Goal: Complete application form

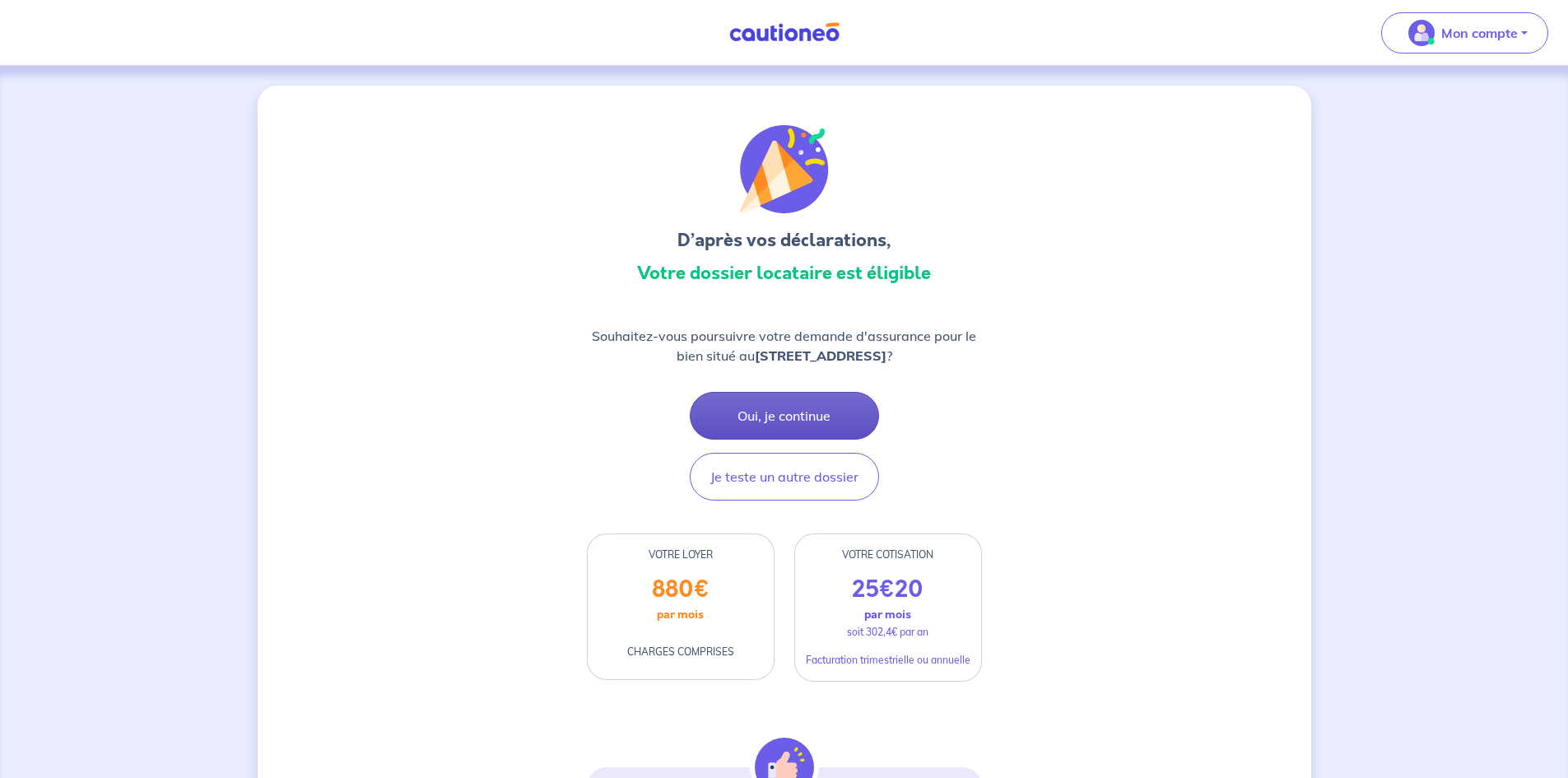
click at [787, 421] on button "Oui, je continue" at bounding box center [784, 415] width 189 height 47
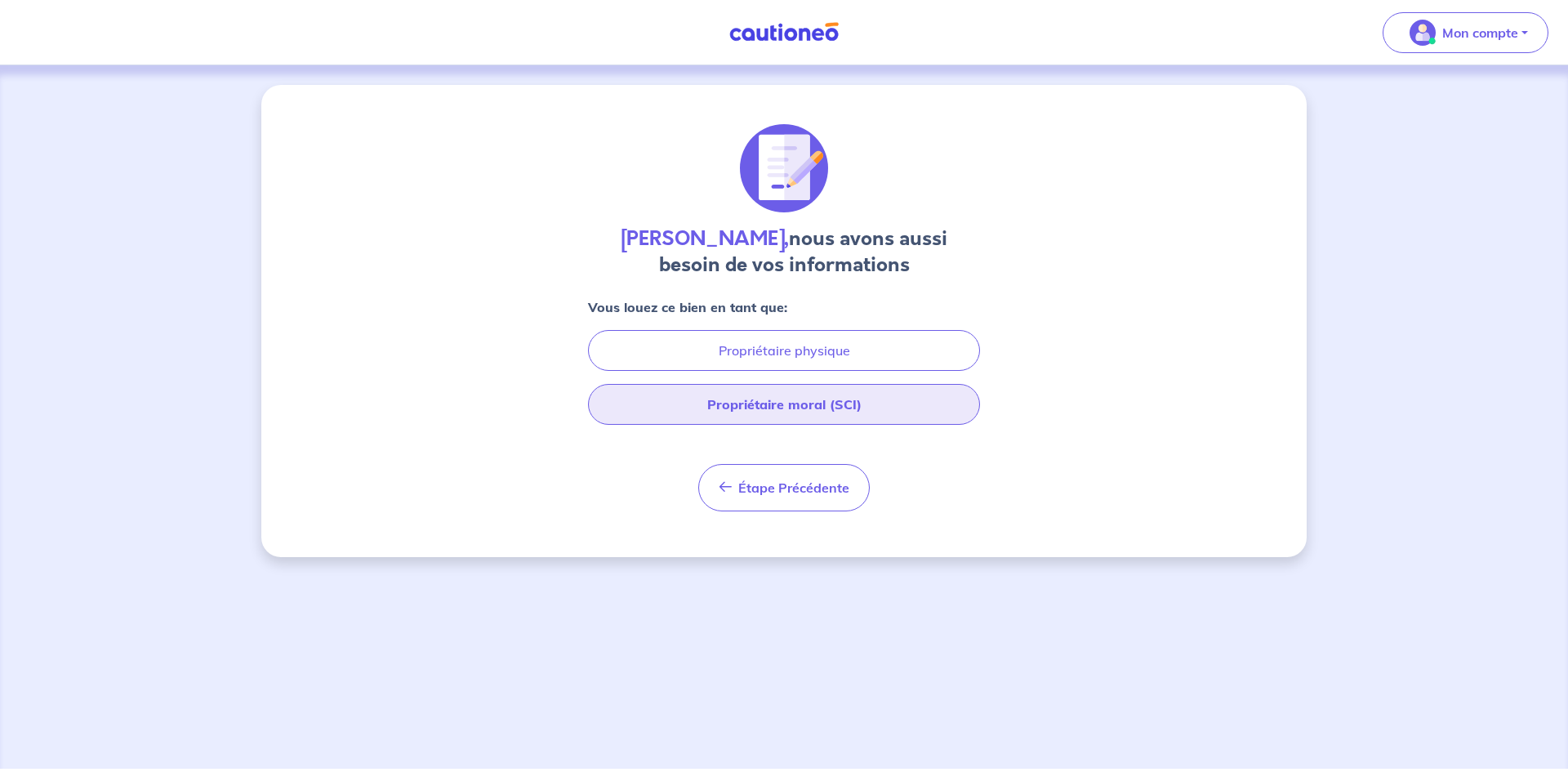
click at [818, 390] on button "Propriétaire moral (SCI)" at bounding box center [783, 404] width 392 height 41
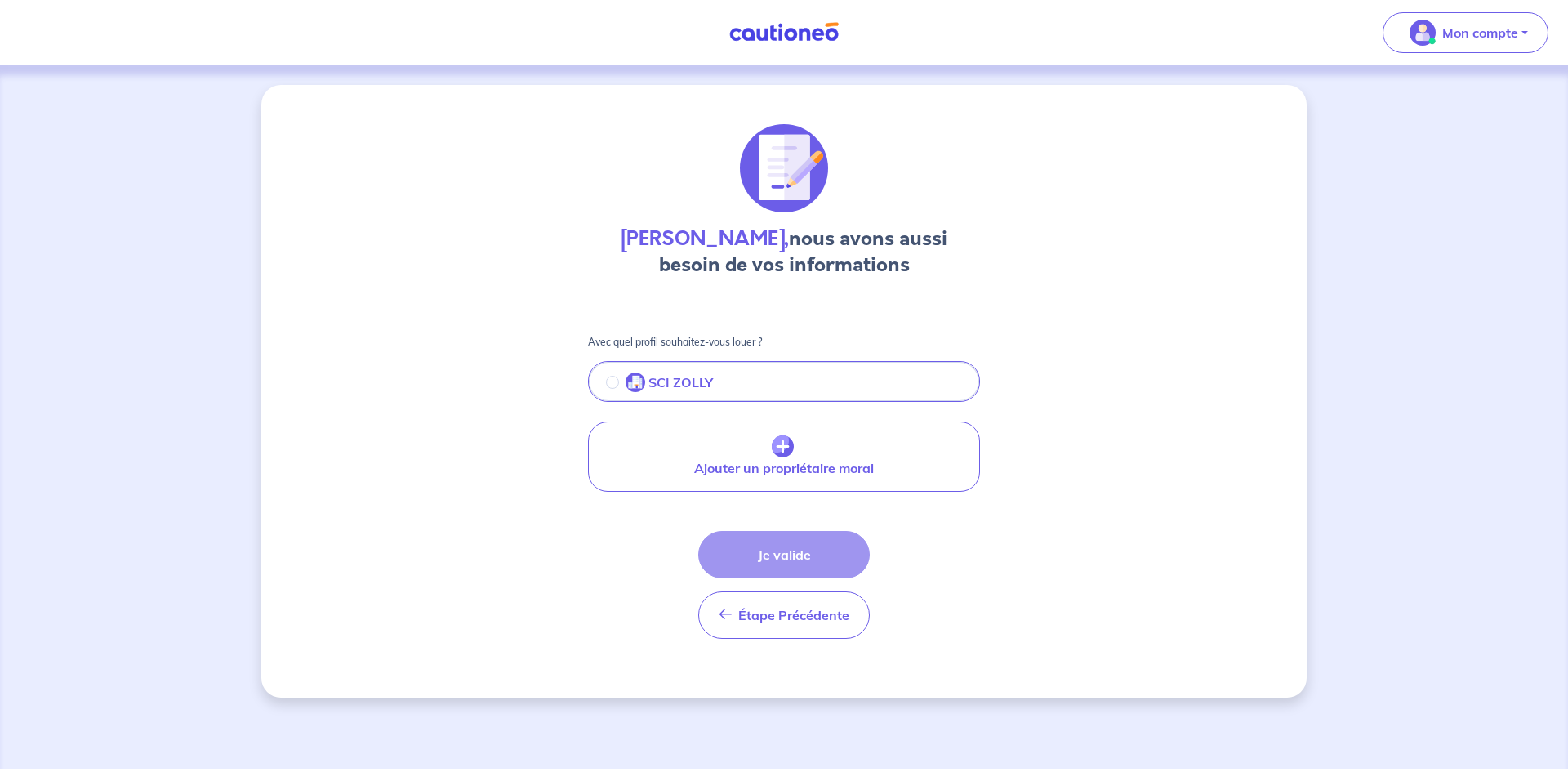
click at [619, 381] on div "SCI ZOLLY" at bounding box center [659, 382] width 107 height 20
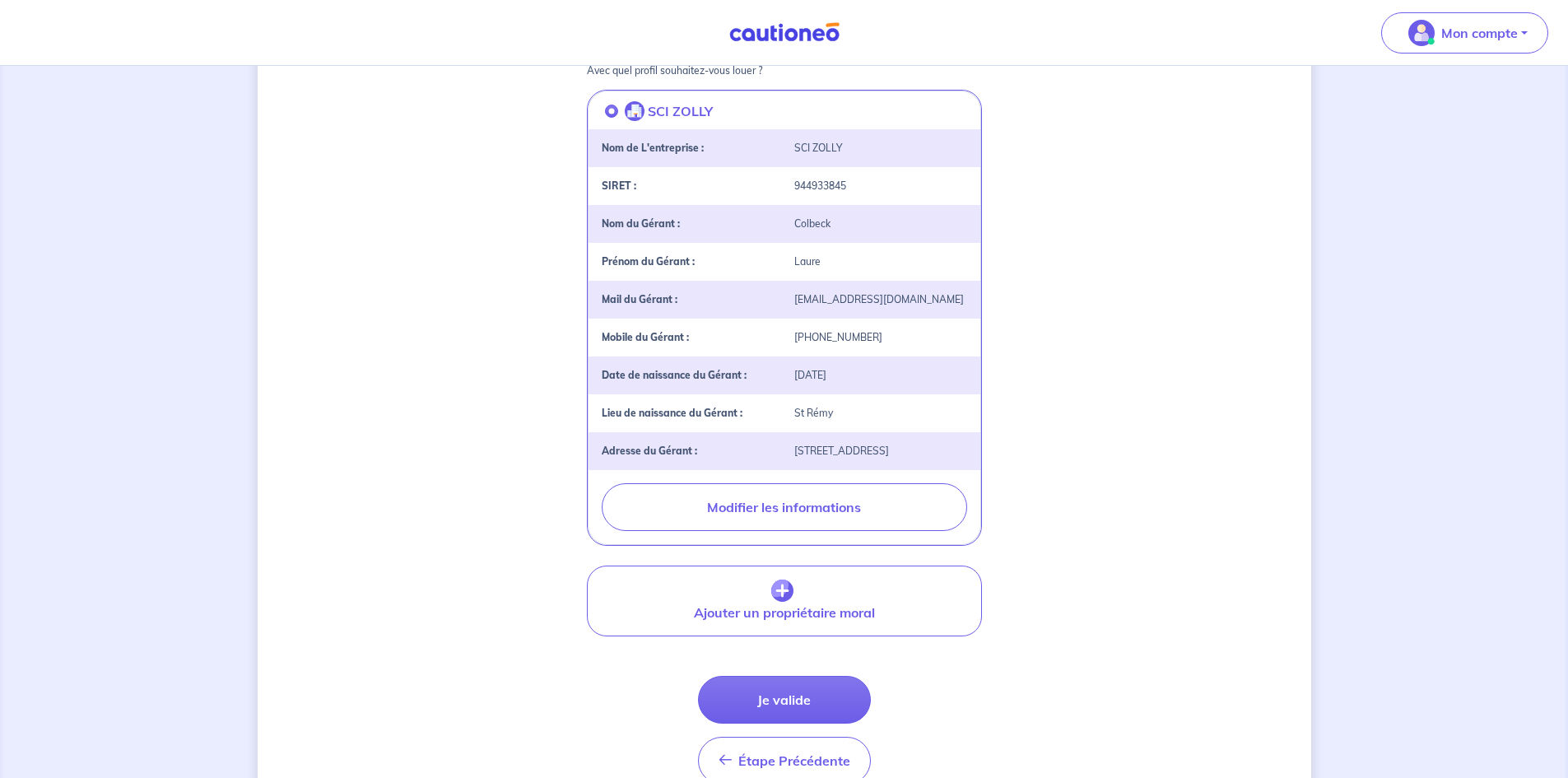
scroll to position [276, 0]
click at [790, 700] on button "Je valide" at bounding box center [784, 697] width 173 height 47
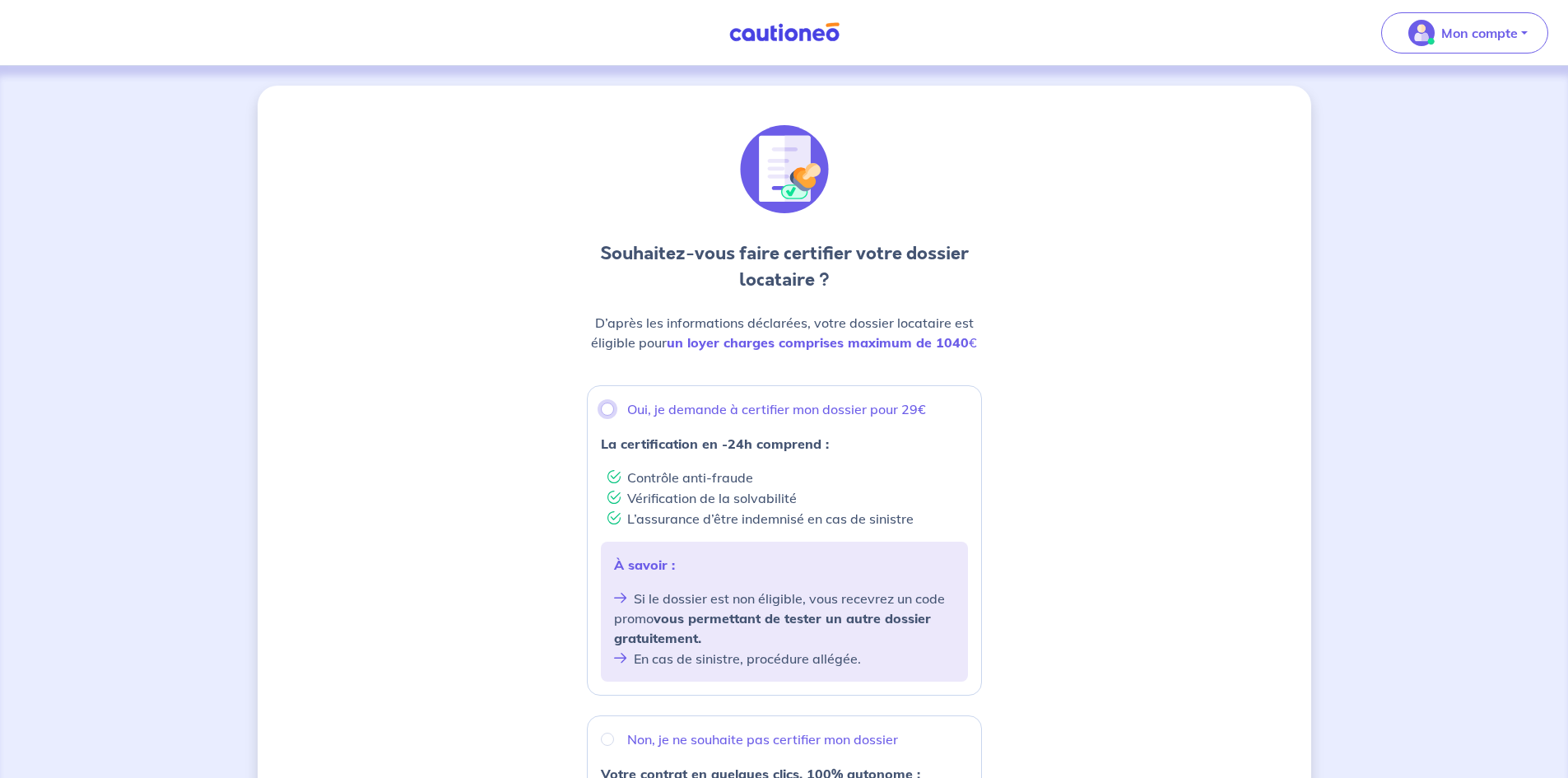
click at [606, 412] on input "Oui, je demande à certifier mon dossier pour 29€" at bounding box center [607, 408] width 13 height 13
radio input "true"
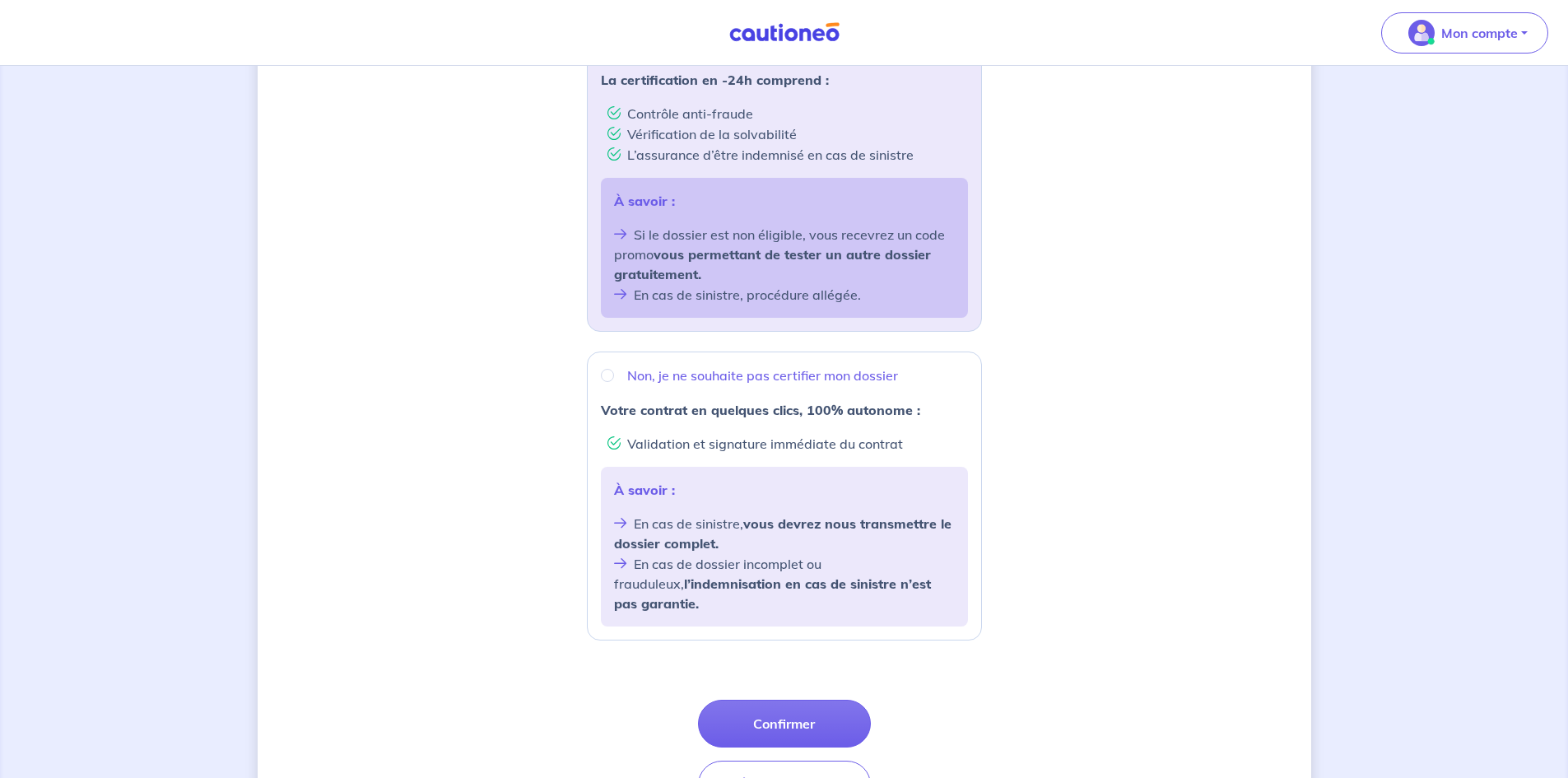
scroll to position [453, 0]
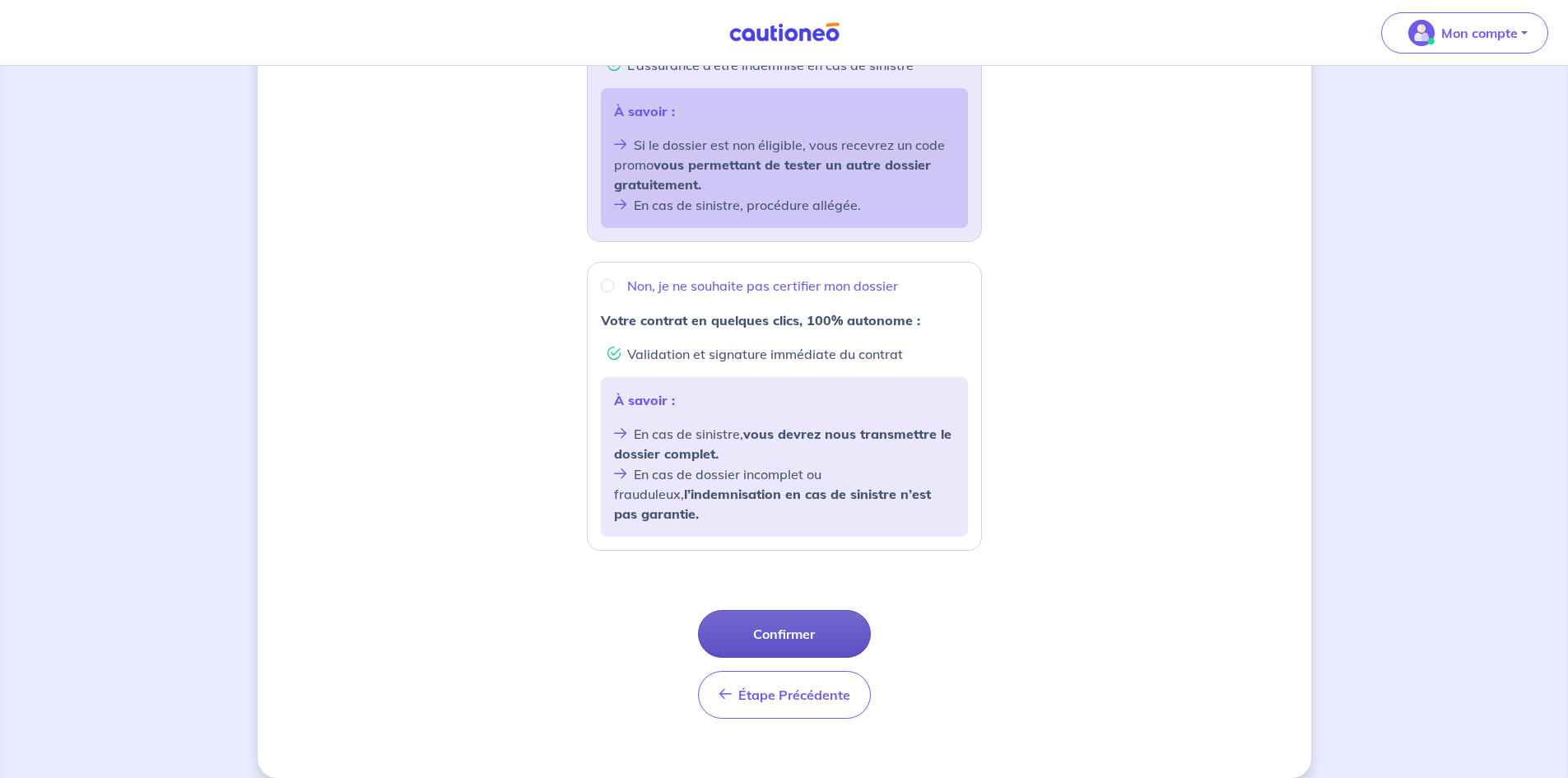
click at [821, 610] on button "Confirmer" at bounding box center [784, 633] width 173 height 47
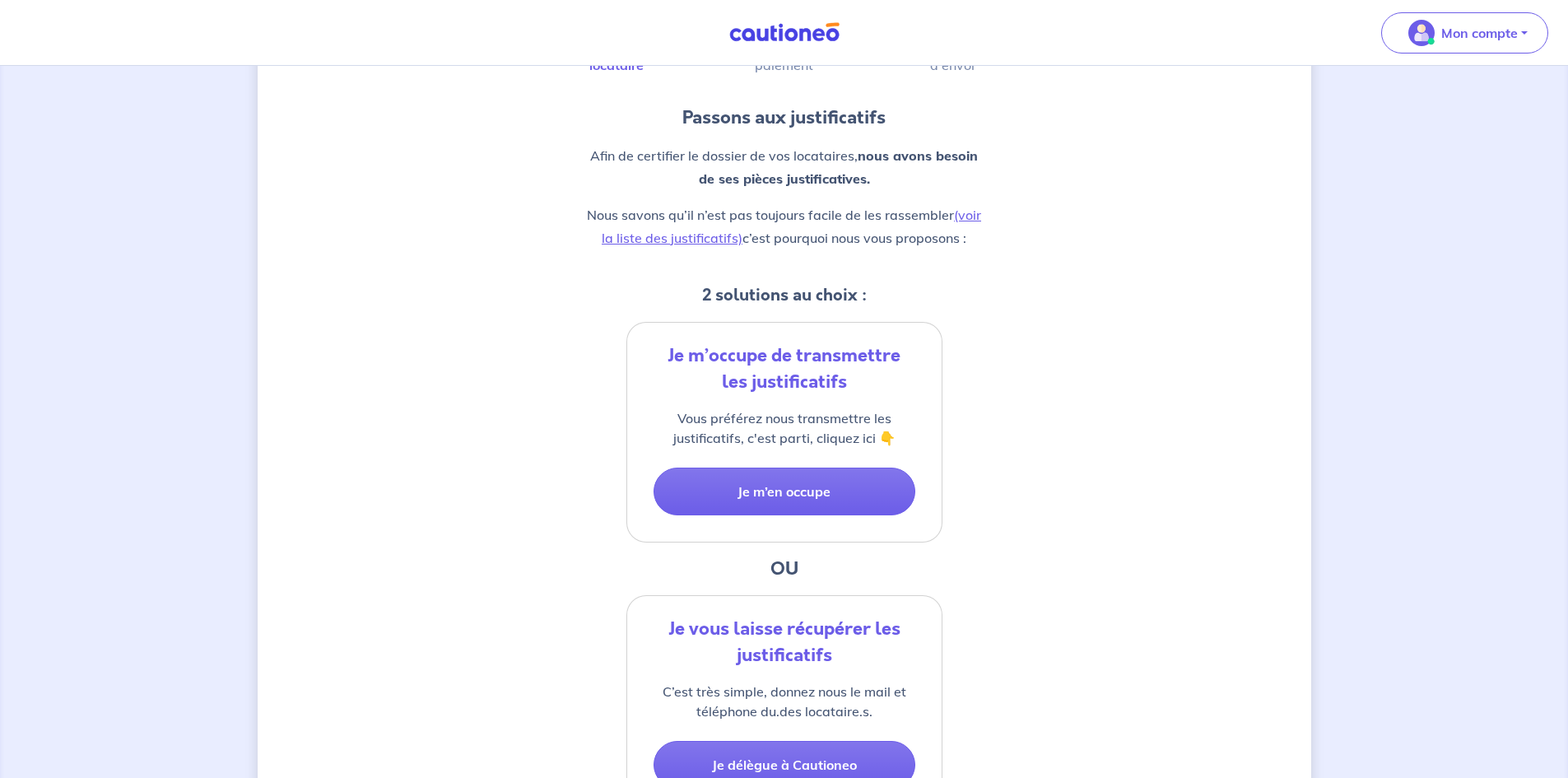
scroll to position [184, 0]
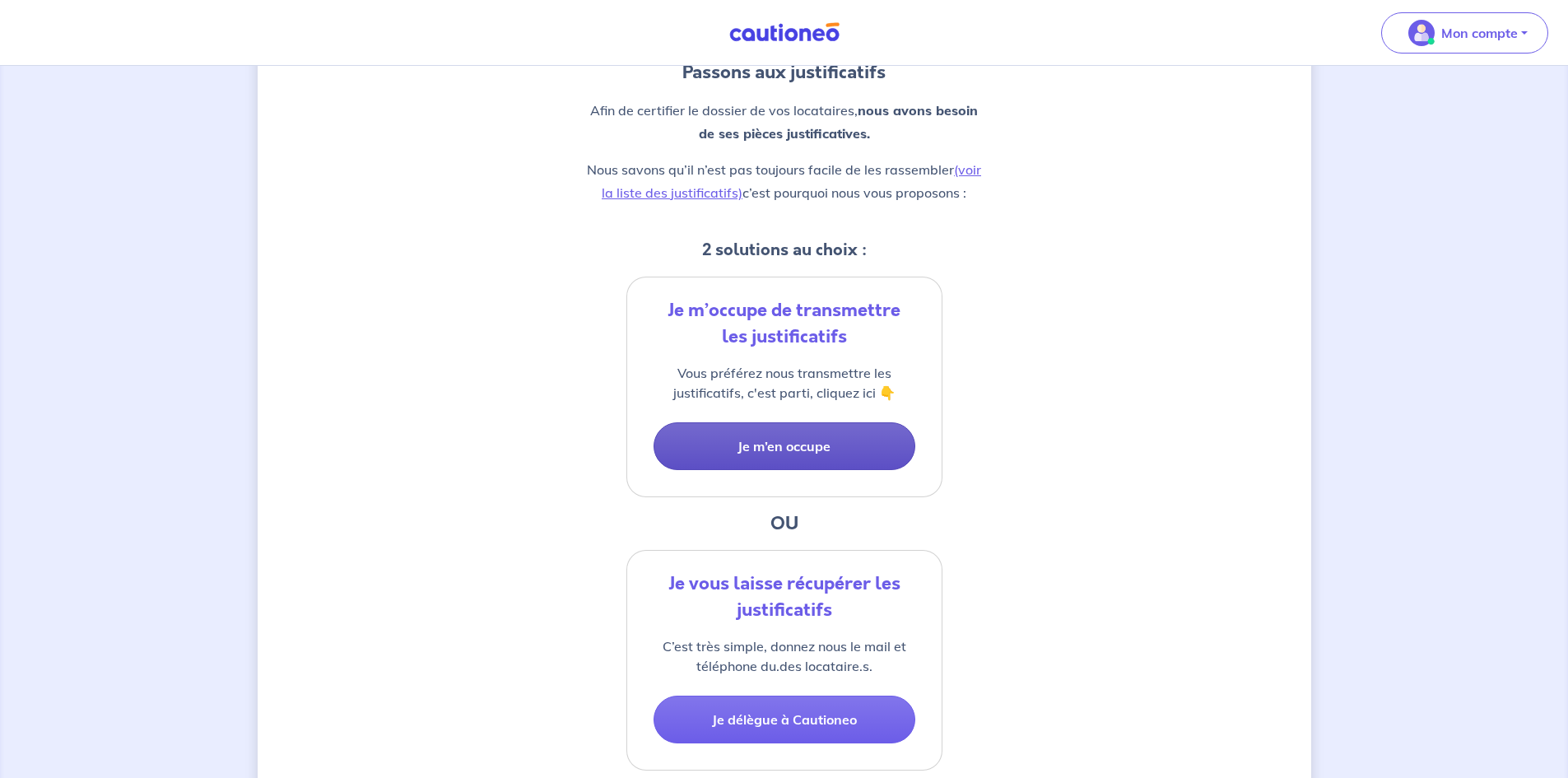
click at [815, 446] on button "Je m’en occupe" at bounding box center [784, 446] width 262 height 47
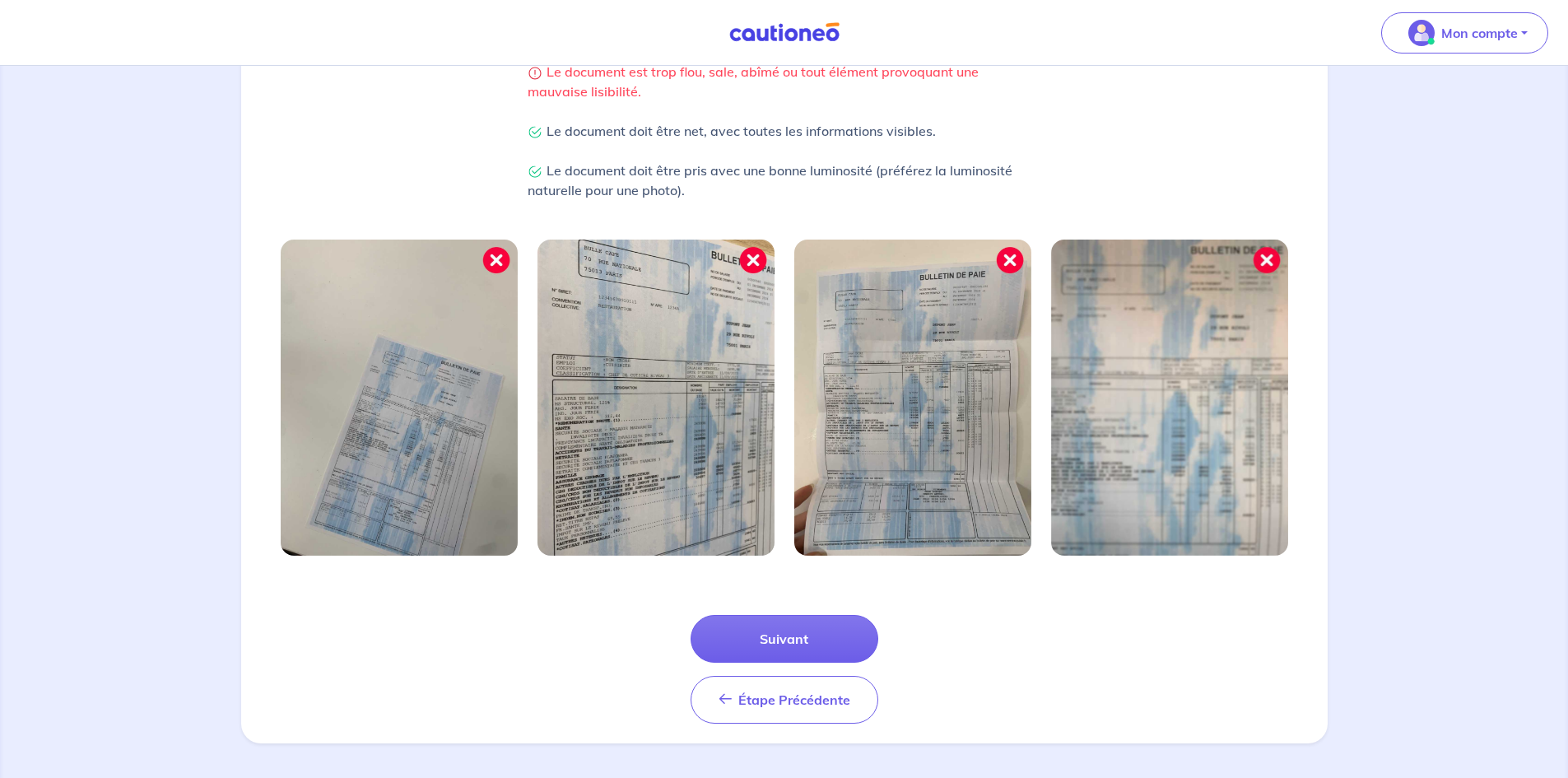
scroll to position [401, 0]
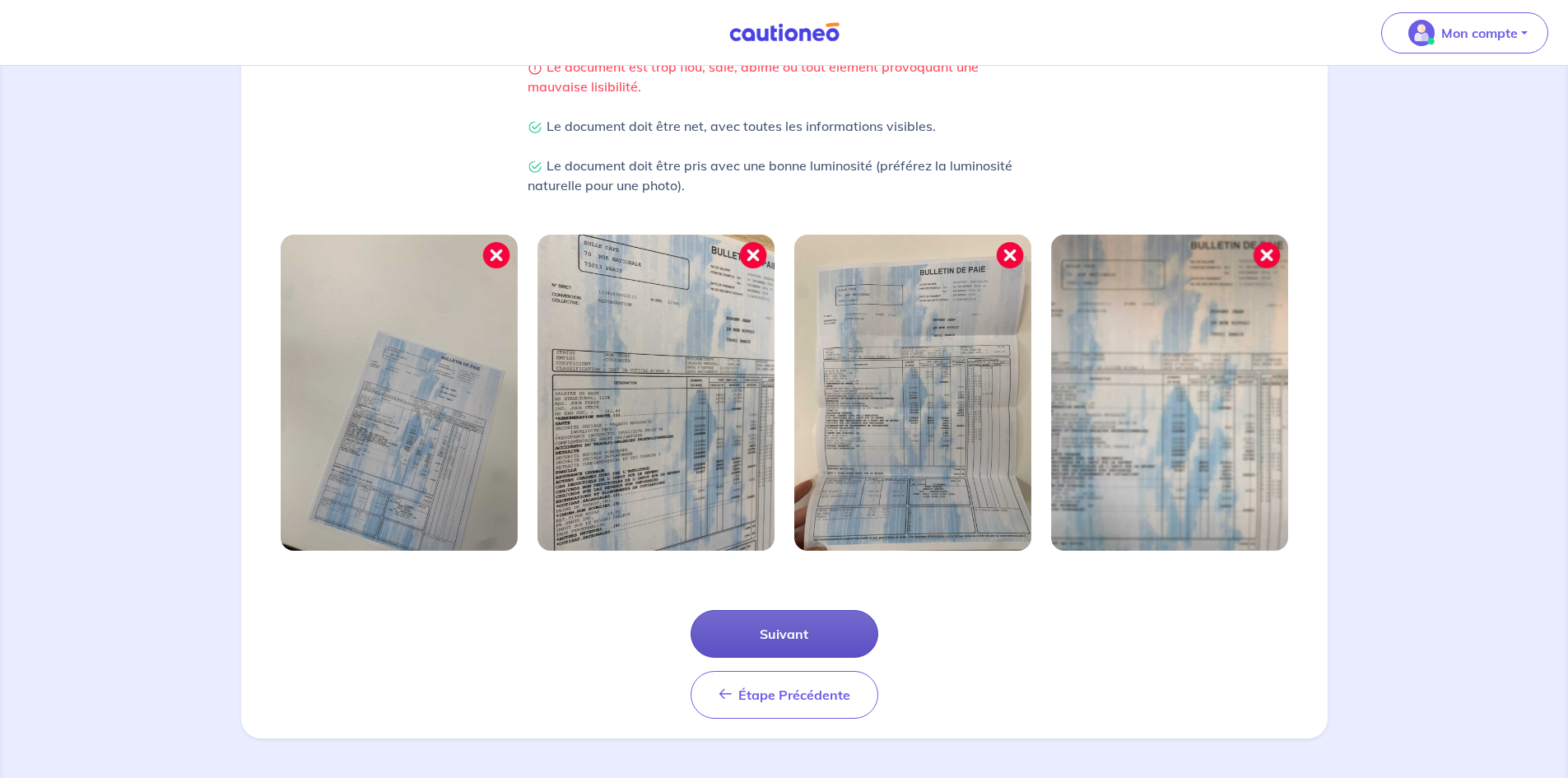
click at [812, 623] on button "Suivant" at bounding box center [784, 633] width 187 height 47
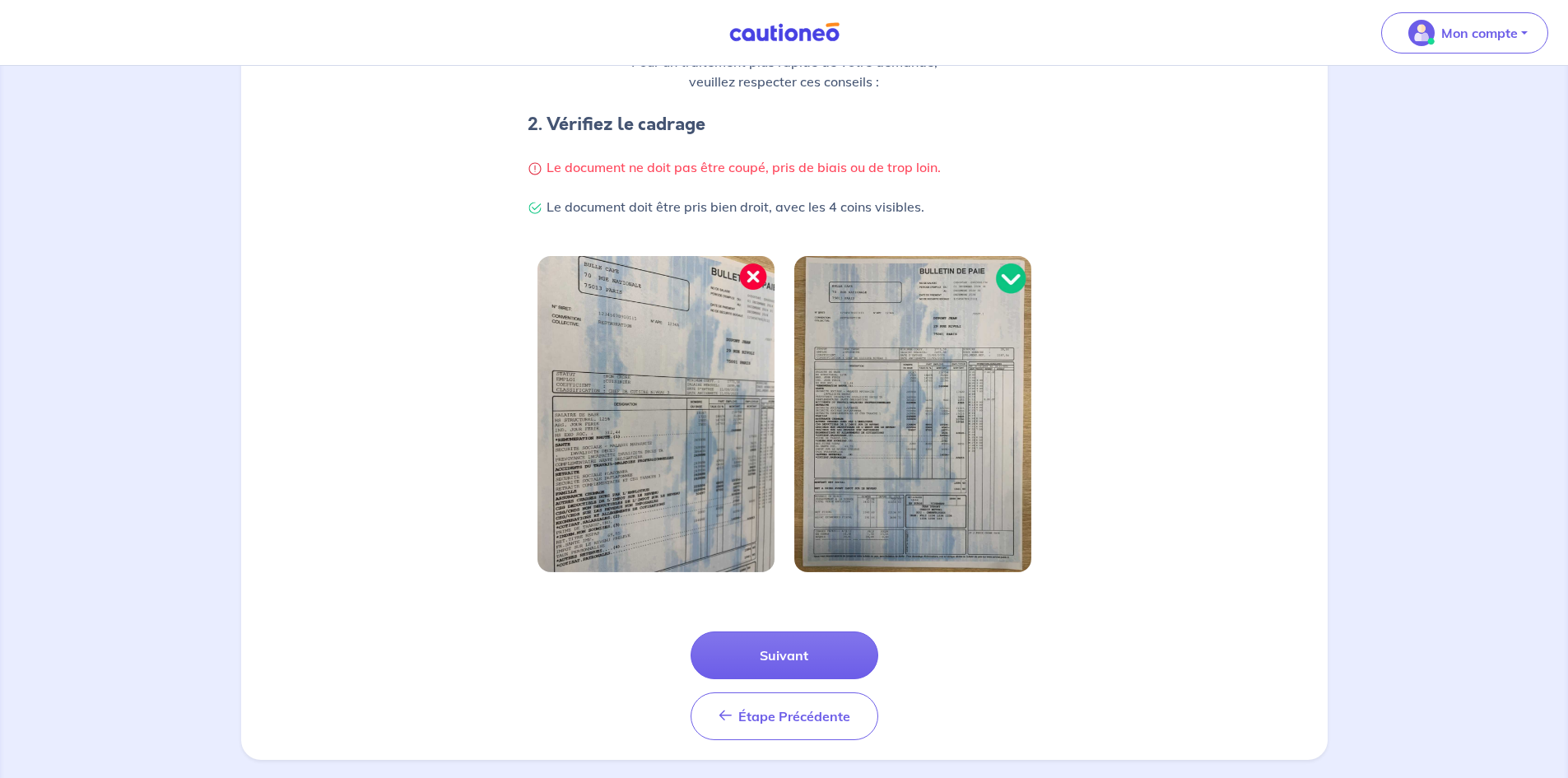
scroll to position [301, 0]
click at [844, 651] on button "Suivant" at bounding box center [784, 654] width 187 height 47
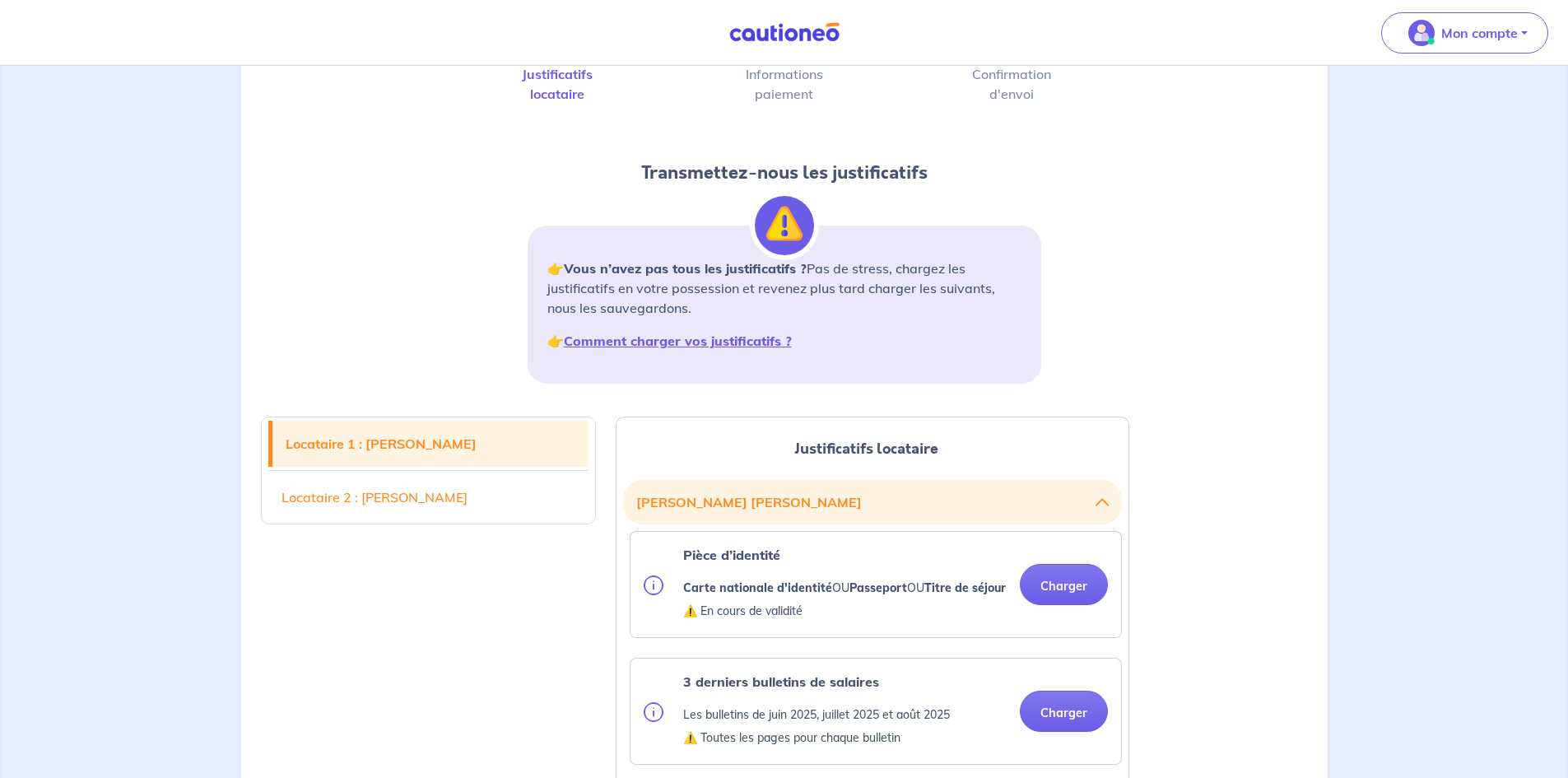
scroll to position [195, 0]
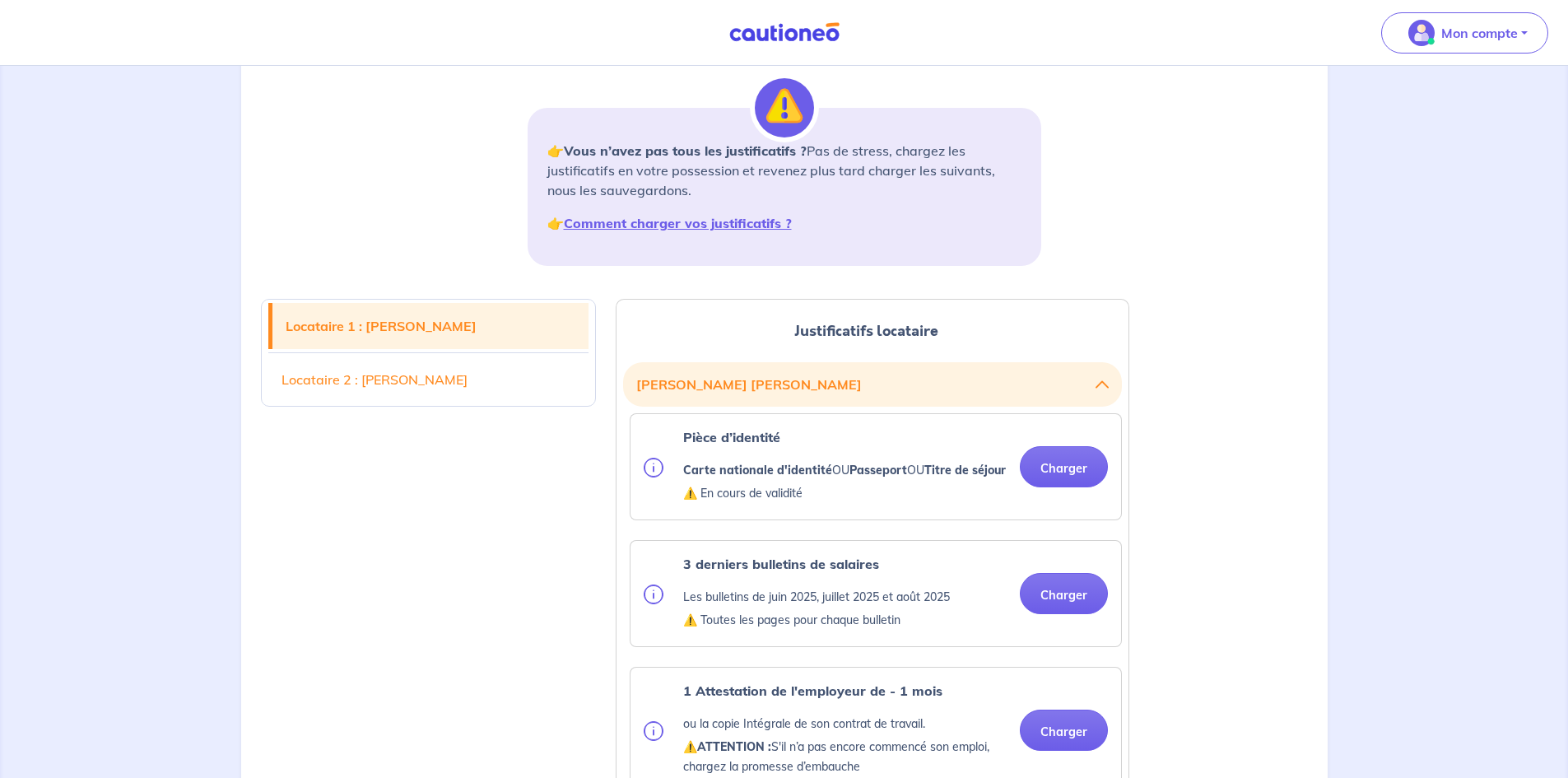
click at [964, 501] on div "Pièce d’identité Carte nationale d'identité OU Passeport OU Titre de séjour ⚠️ …" at bounding box center [844, 466] width 323 height 79
click at [1091, 459] on button "Charger" at bounding box center [1064, 467] width 88 height 41
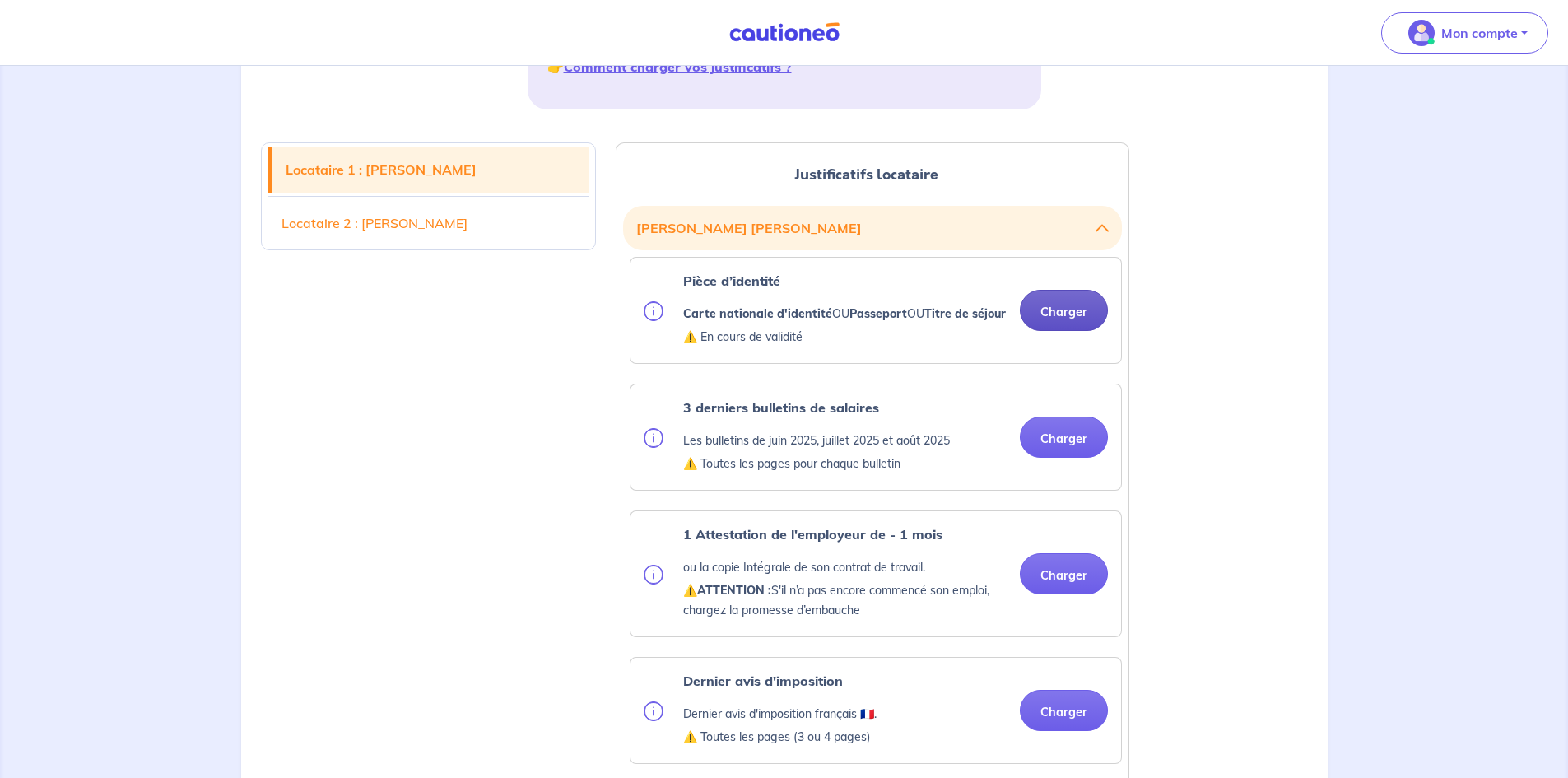
scroll to position [377, 0]
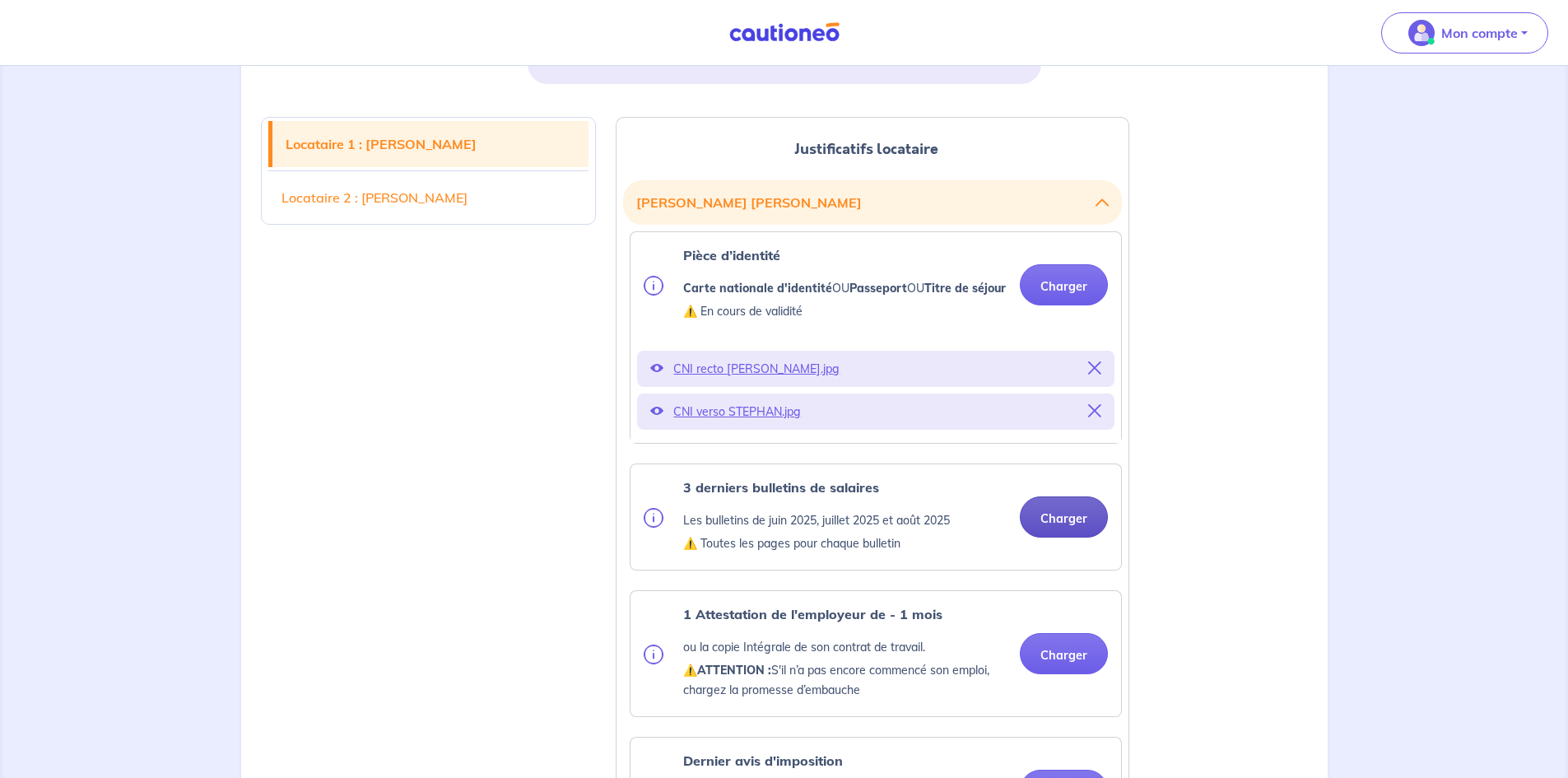
click at [1049, 537] on button "Charger" at bounding box center [1064, 517] width 88 height 41
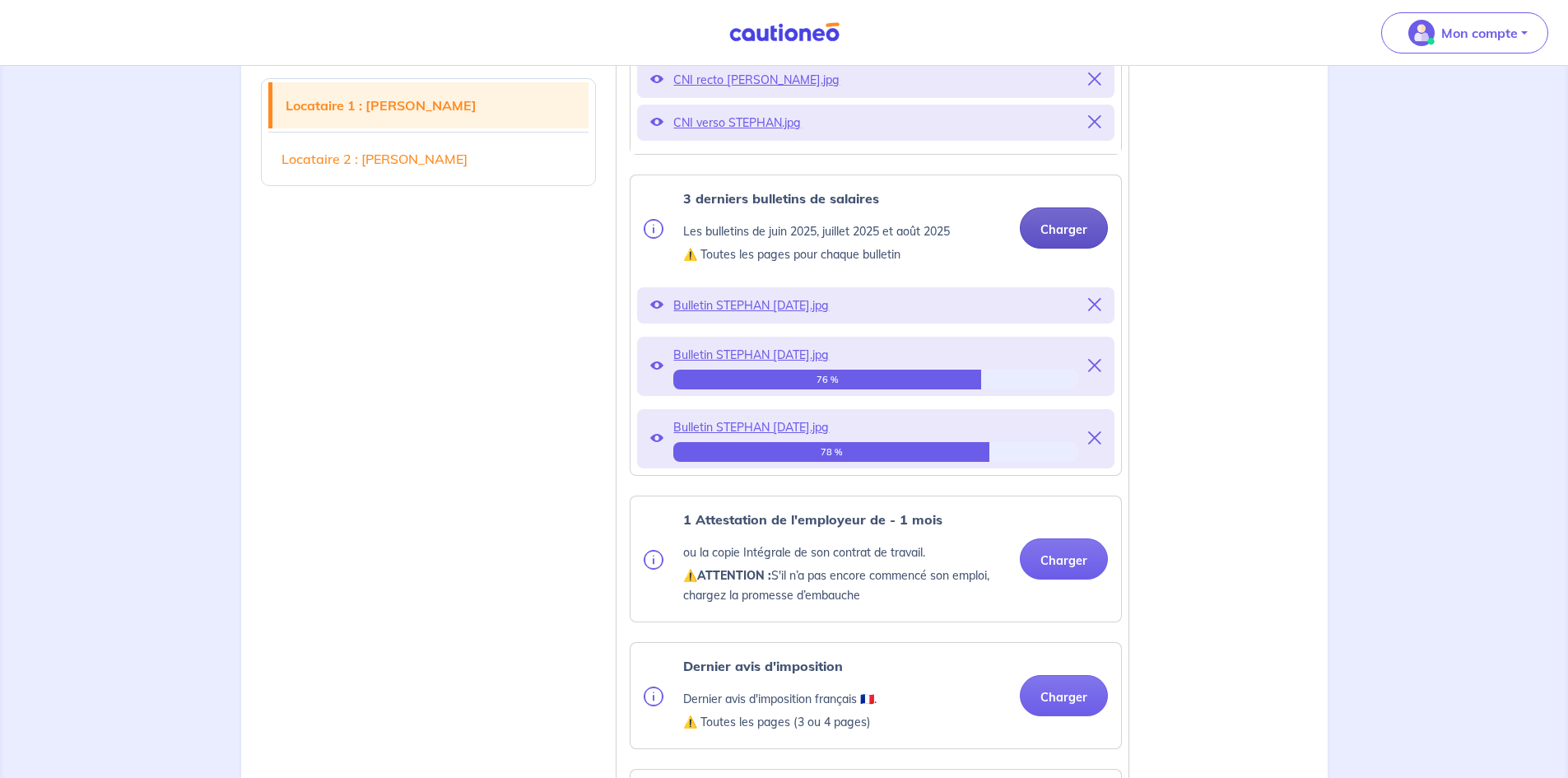
scroll to position [668, 0]
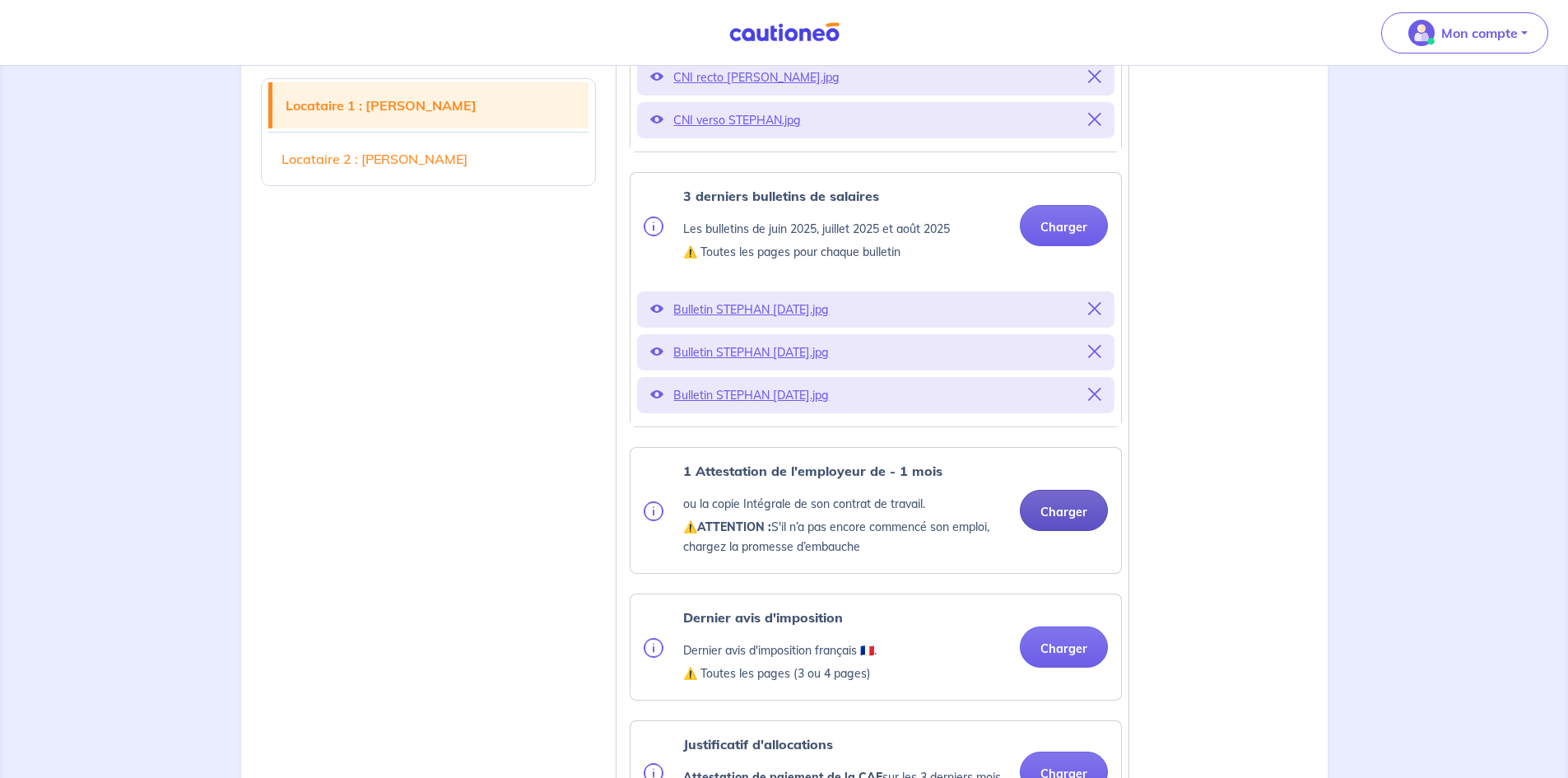
click at [1072, 530] on button "Charger" at bounding box center [1064, 510] width 88 height 41
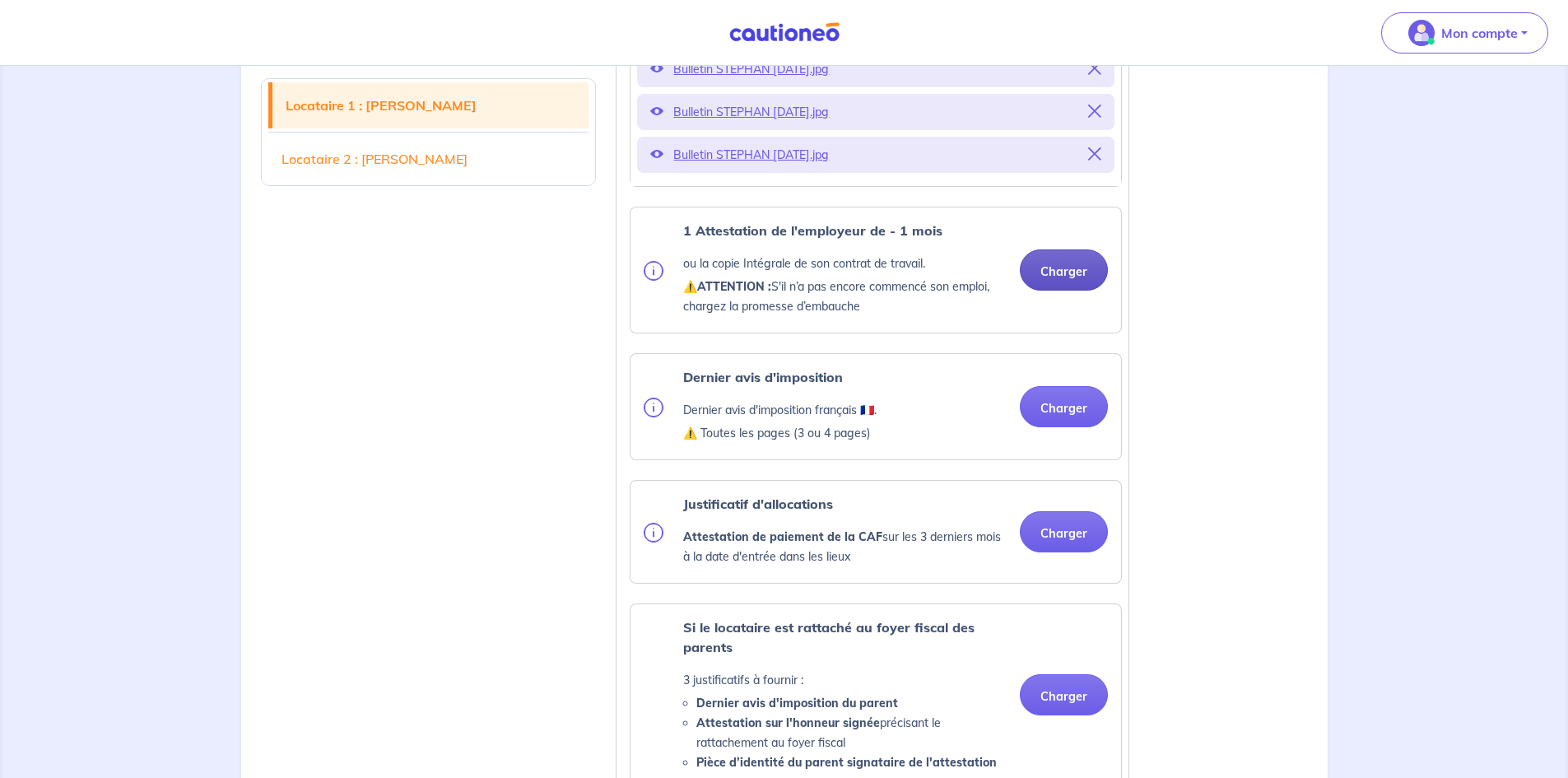
scroll to position [909, 0]
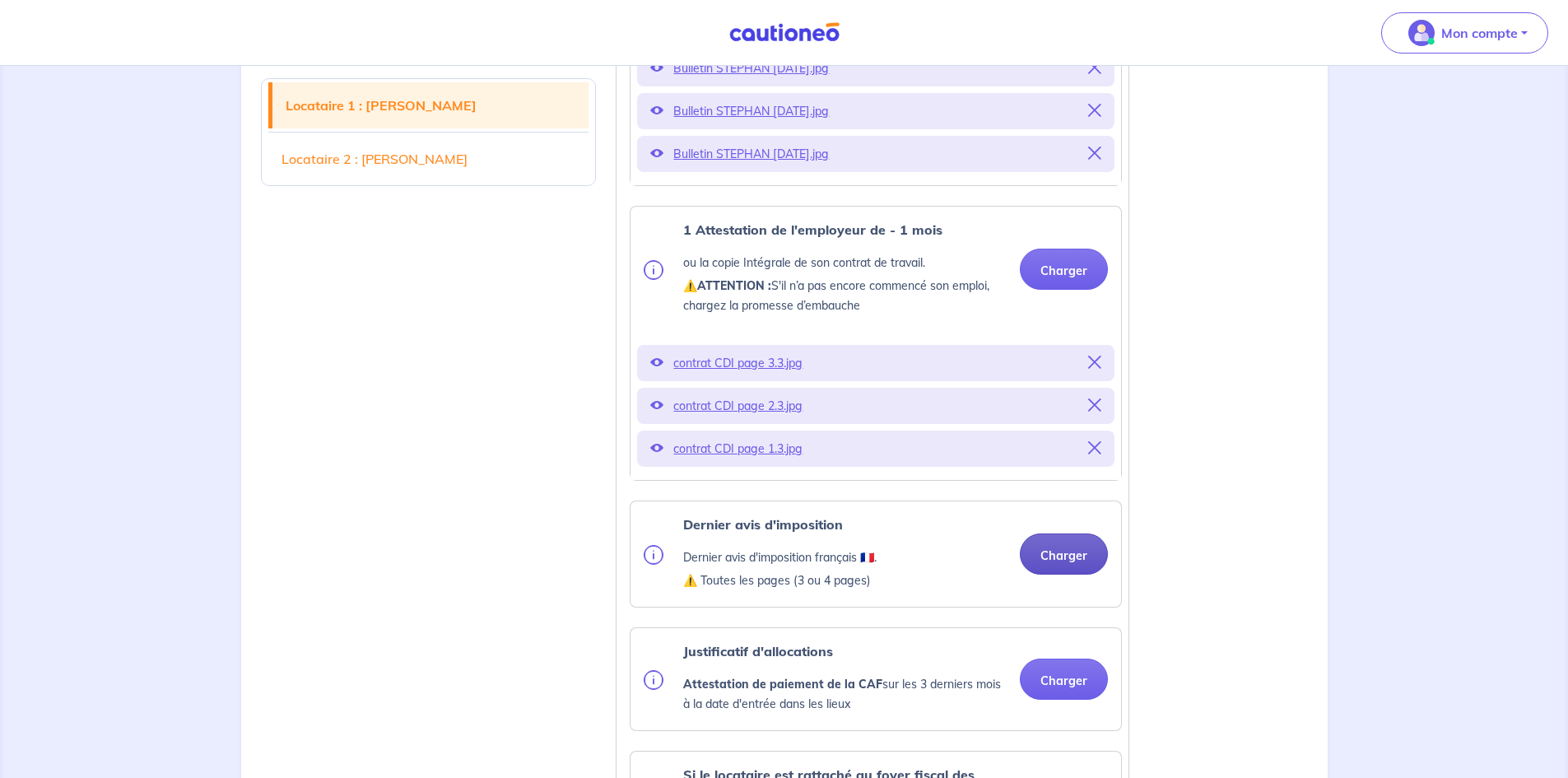
click at [1059, 414] on p "contrat CDI page 2.3.jpg" at bounding box center [876, 406] width 405 height 23
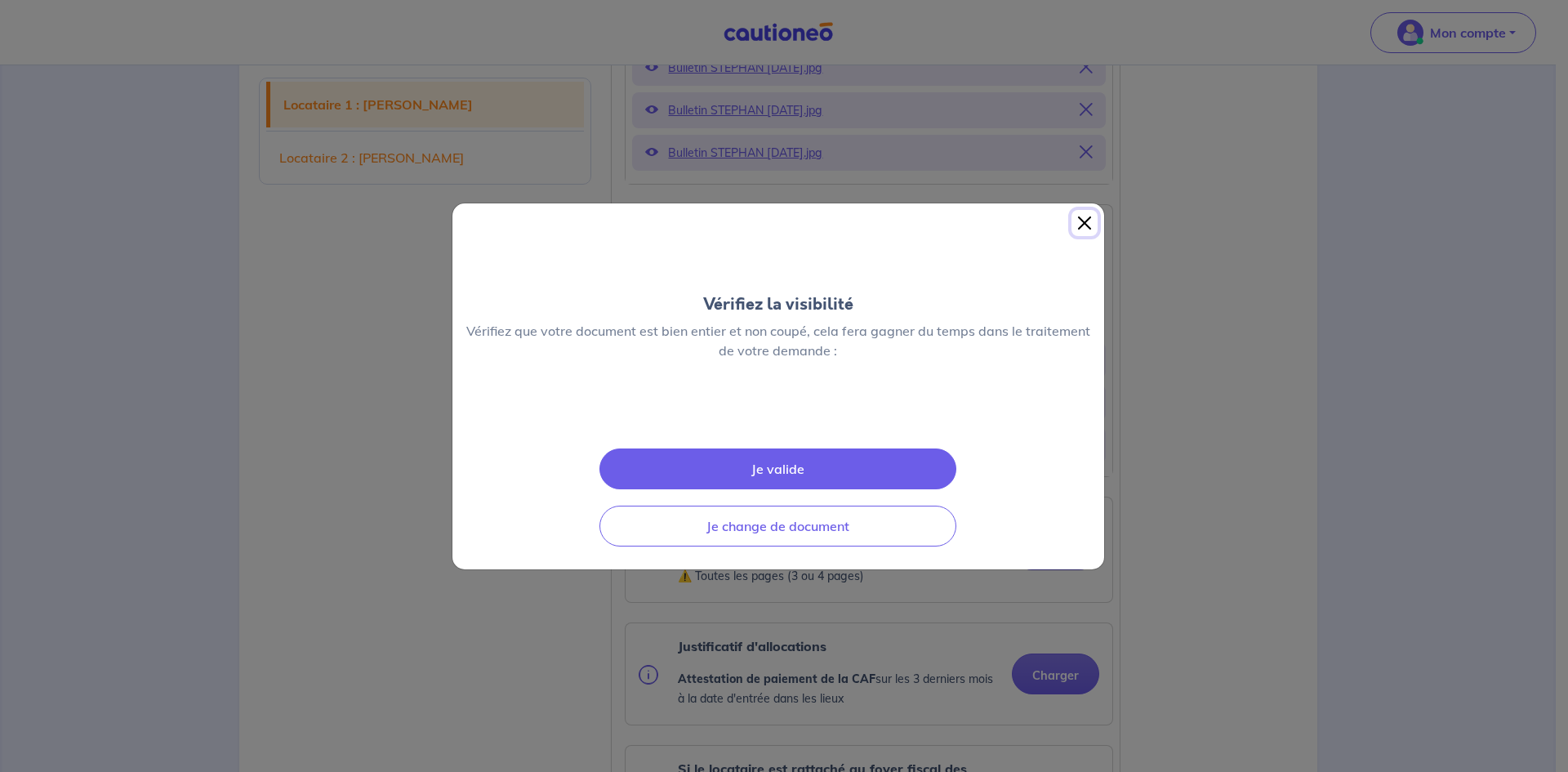
click at [1080, 210] on button "Close" at bounding box center [1084, 223] width 26 height 26
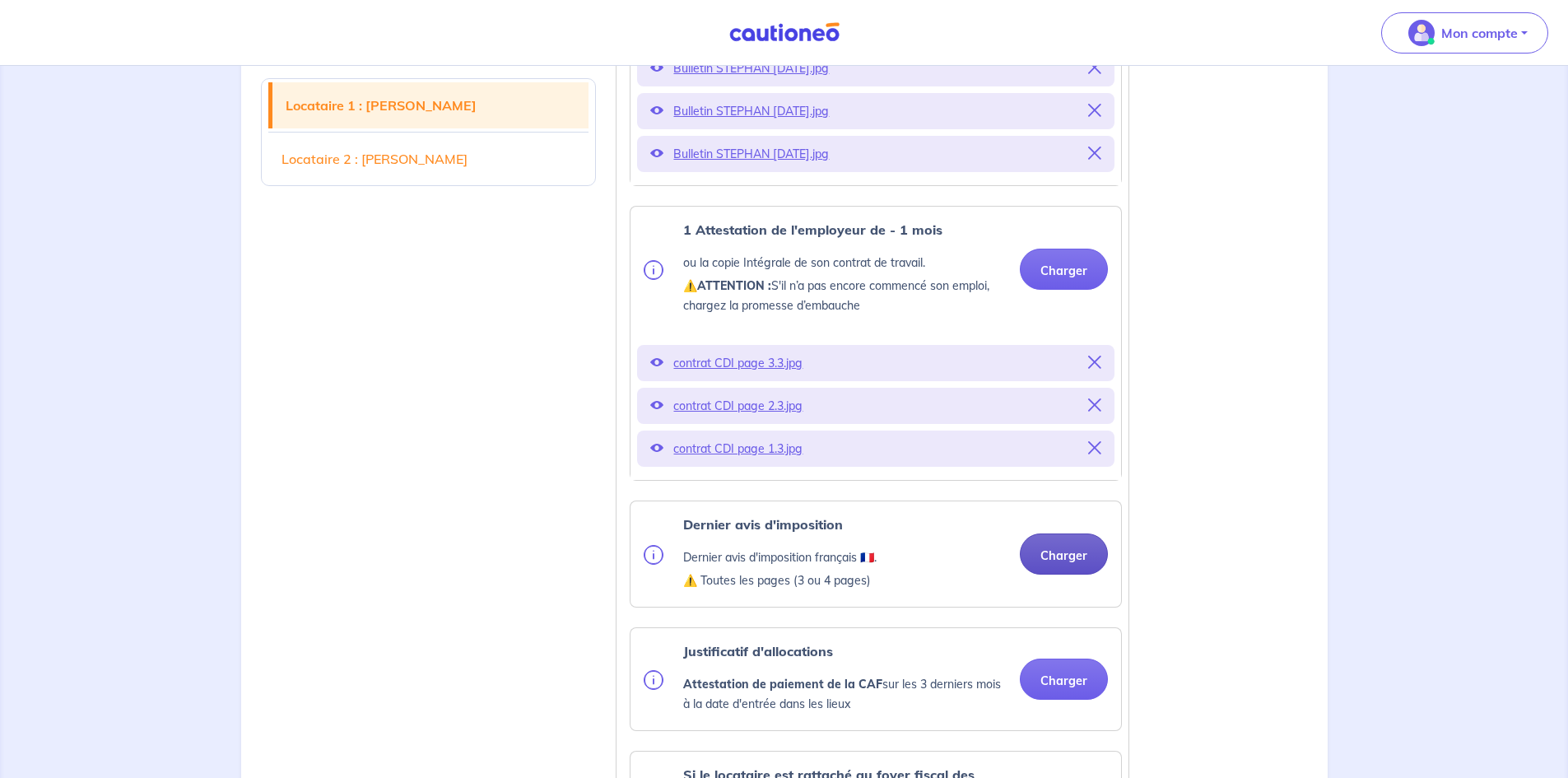
click at [1084, 554] on button "Charger" at bounding box center [1064, 554] width 88 height 41
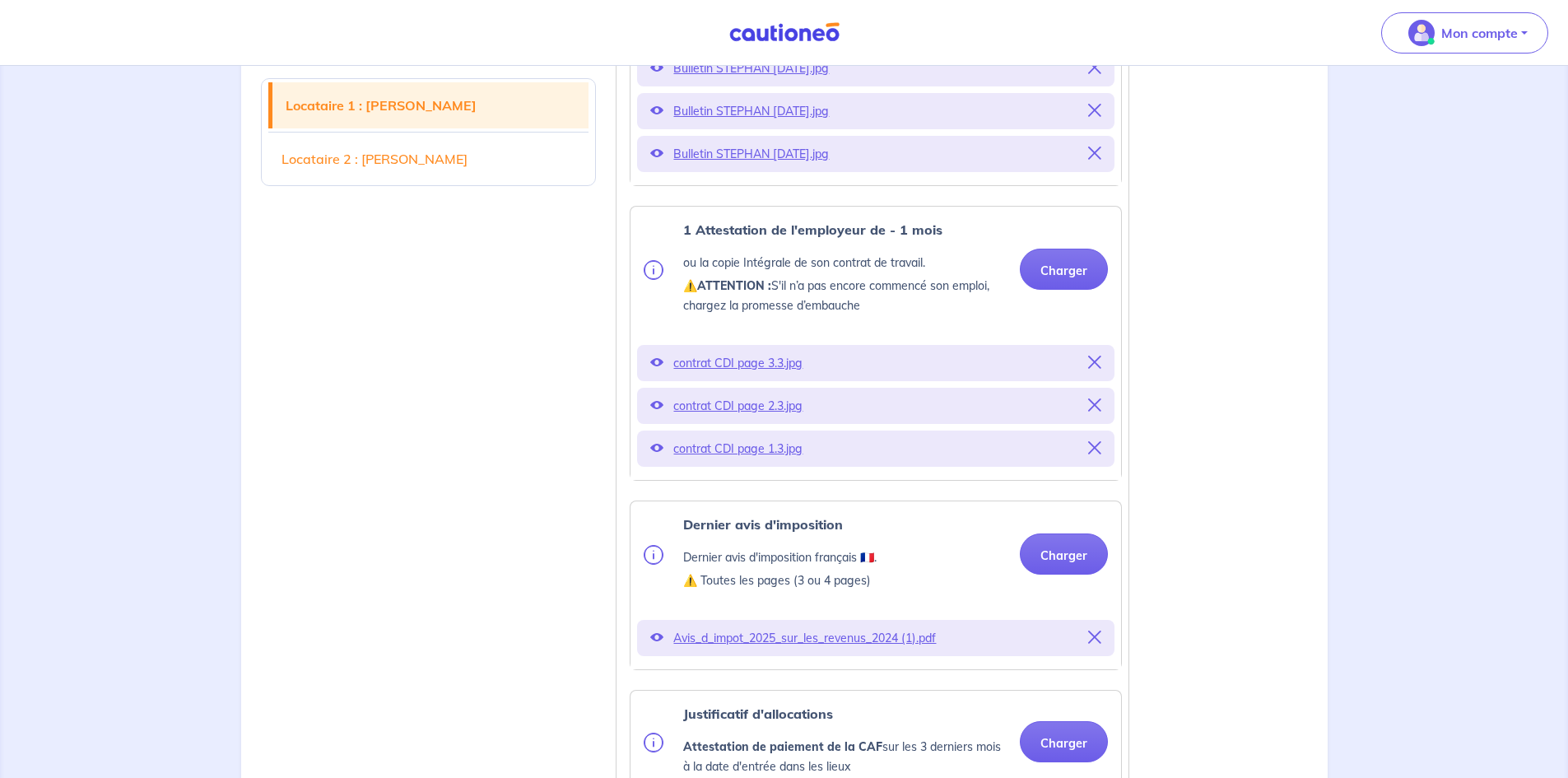
click at [800, 649] on p "Avis_d_impot_2025_sur_les_revenus_2024 (1).pdf" at bounding box center [876, 637] width 405 height 23
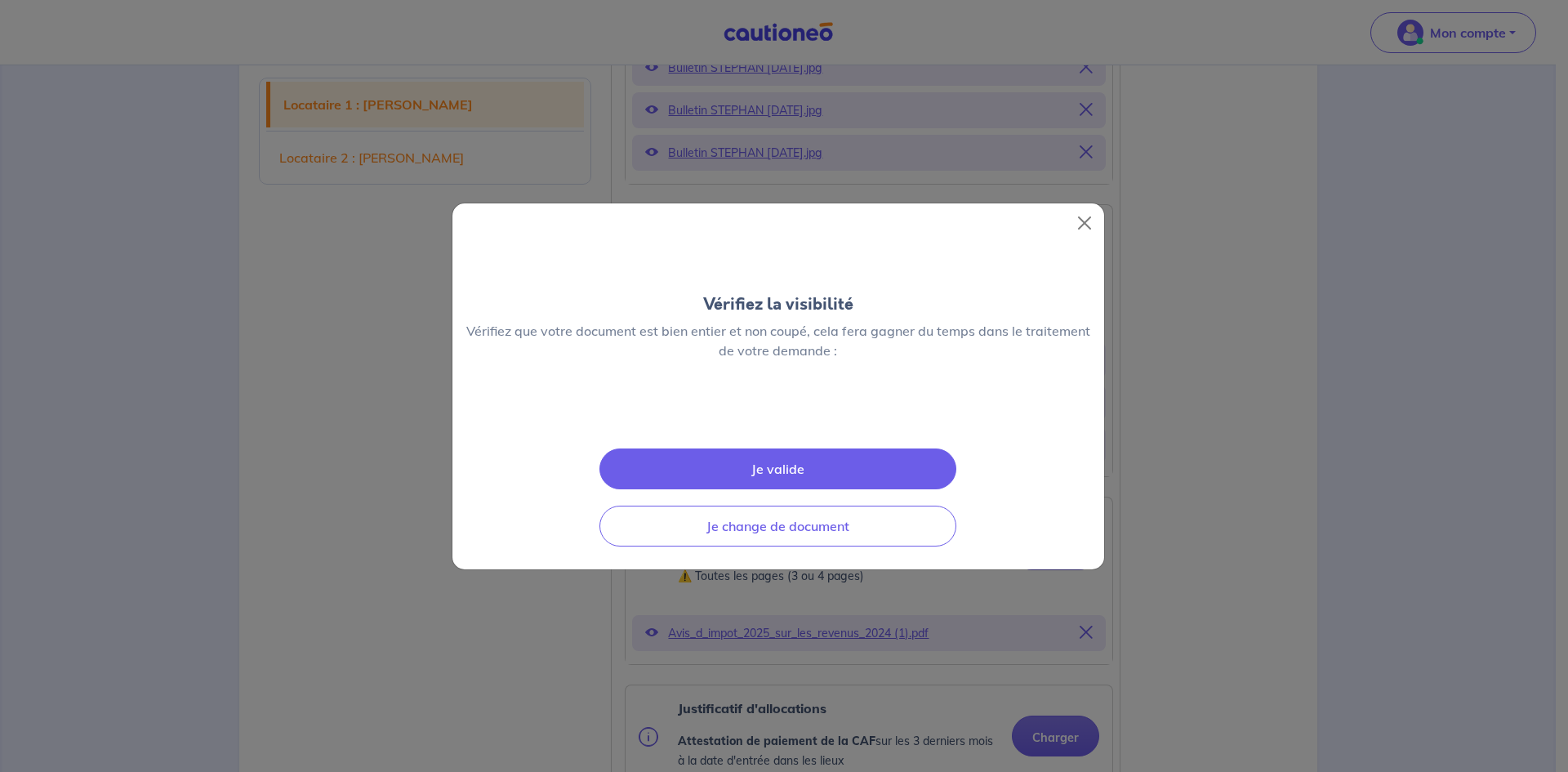
click at [778, 412] on img at bounding box center [778, 412] width 0 height 0
click at [1088, 210] on button "Close" at bounding box center [1084, 223] width 26 height 26
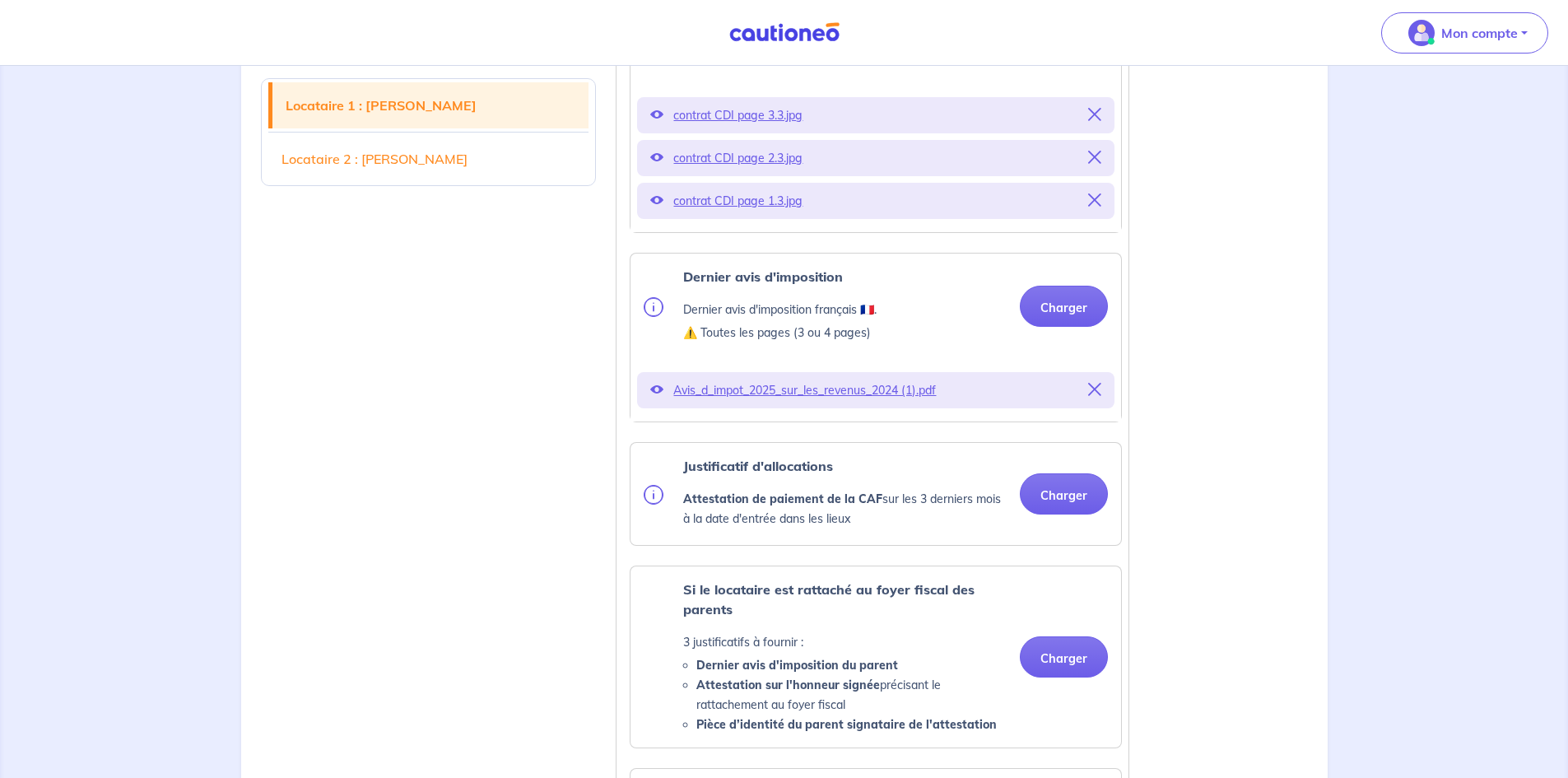
scroll to position [1161, 0]
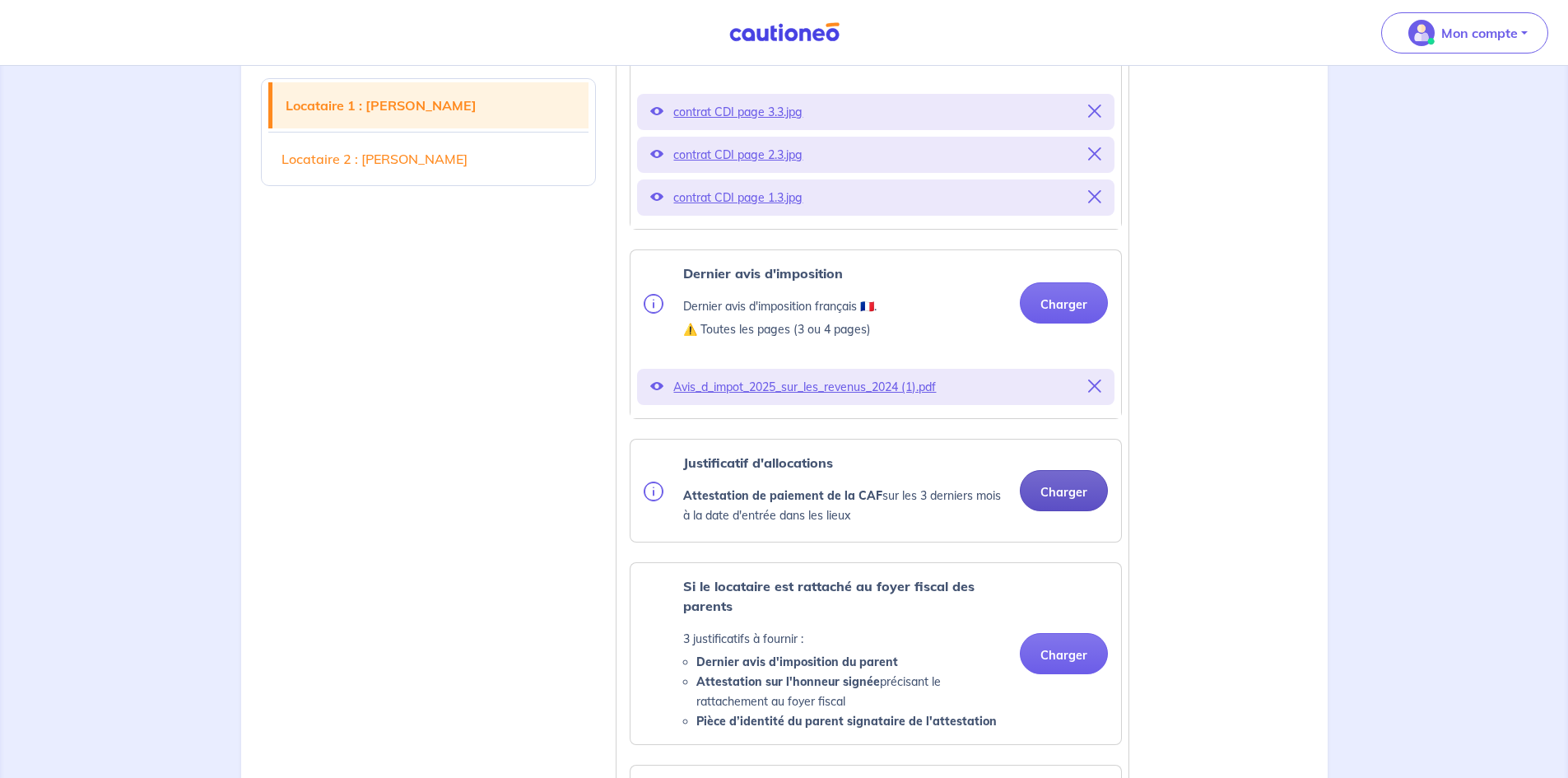
click at [1066, 511] on button "Charger" at bounding box center [1064, 490] width 88 height 41
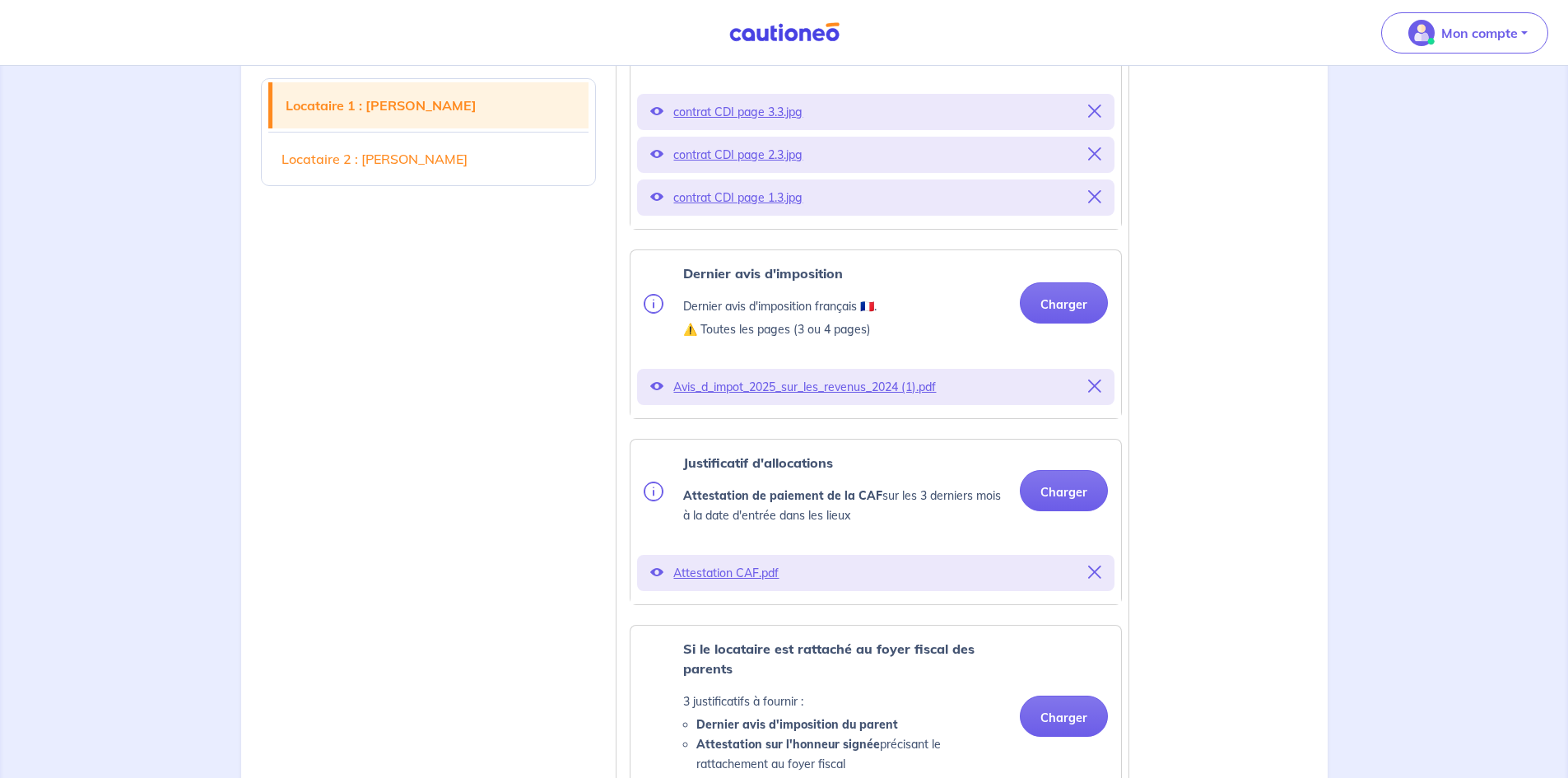
click at [748, 585] on p "Attestation CAF.pdf" at bounding box center [876, 572] width 405 height 23
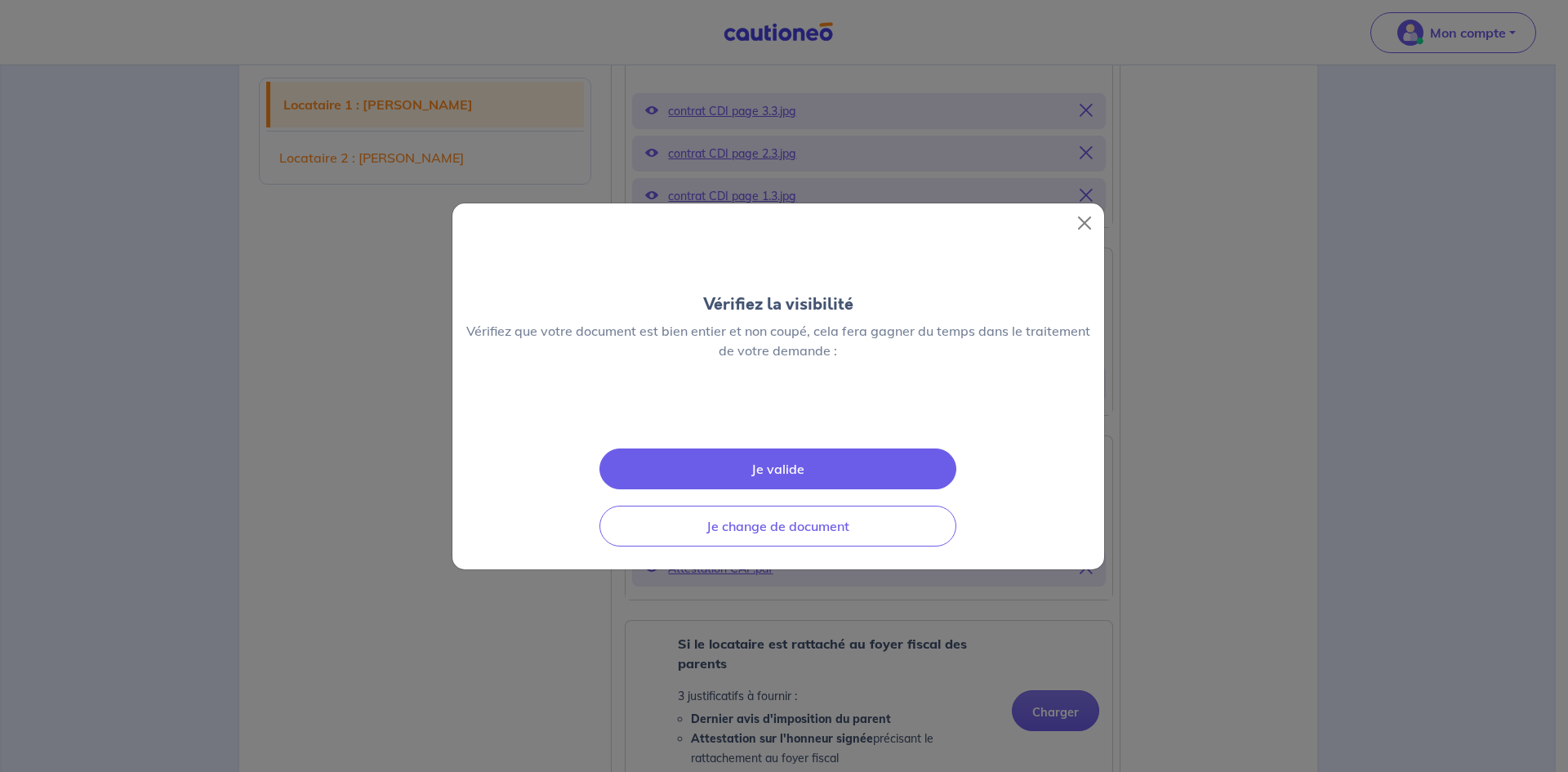
click at [1262, 531] on div "Vérifiez la visibilité Vérifiez que votre document est bien entier et non coupé…" at bounding box center [784, 386] width 1568 height 772
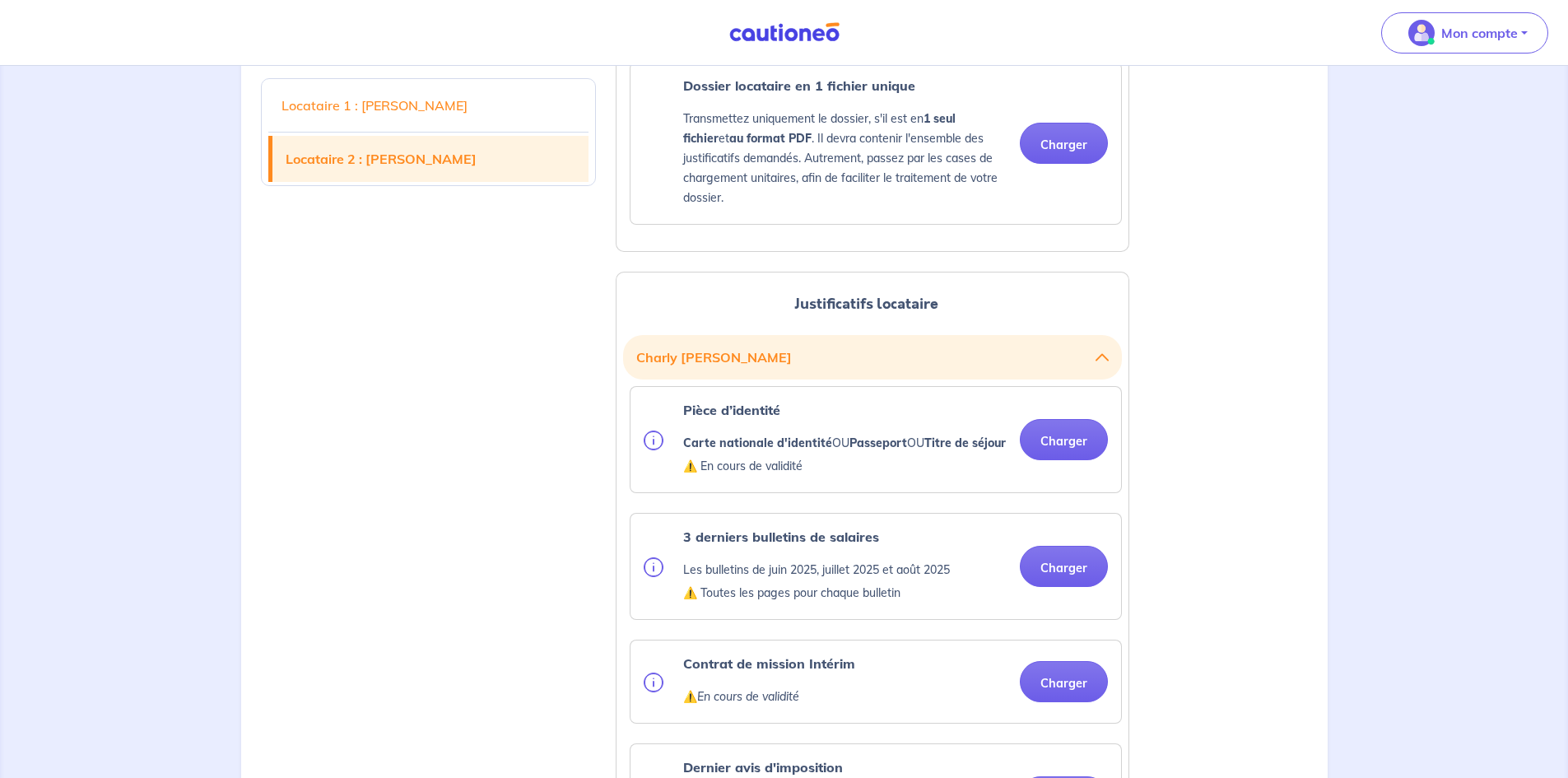
scroll to position [2091, 0]
click at [1061, 458] on button "Charger" at bounding box center [1064, 437] width 88 height 41
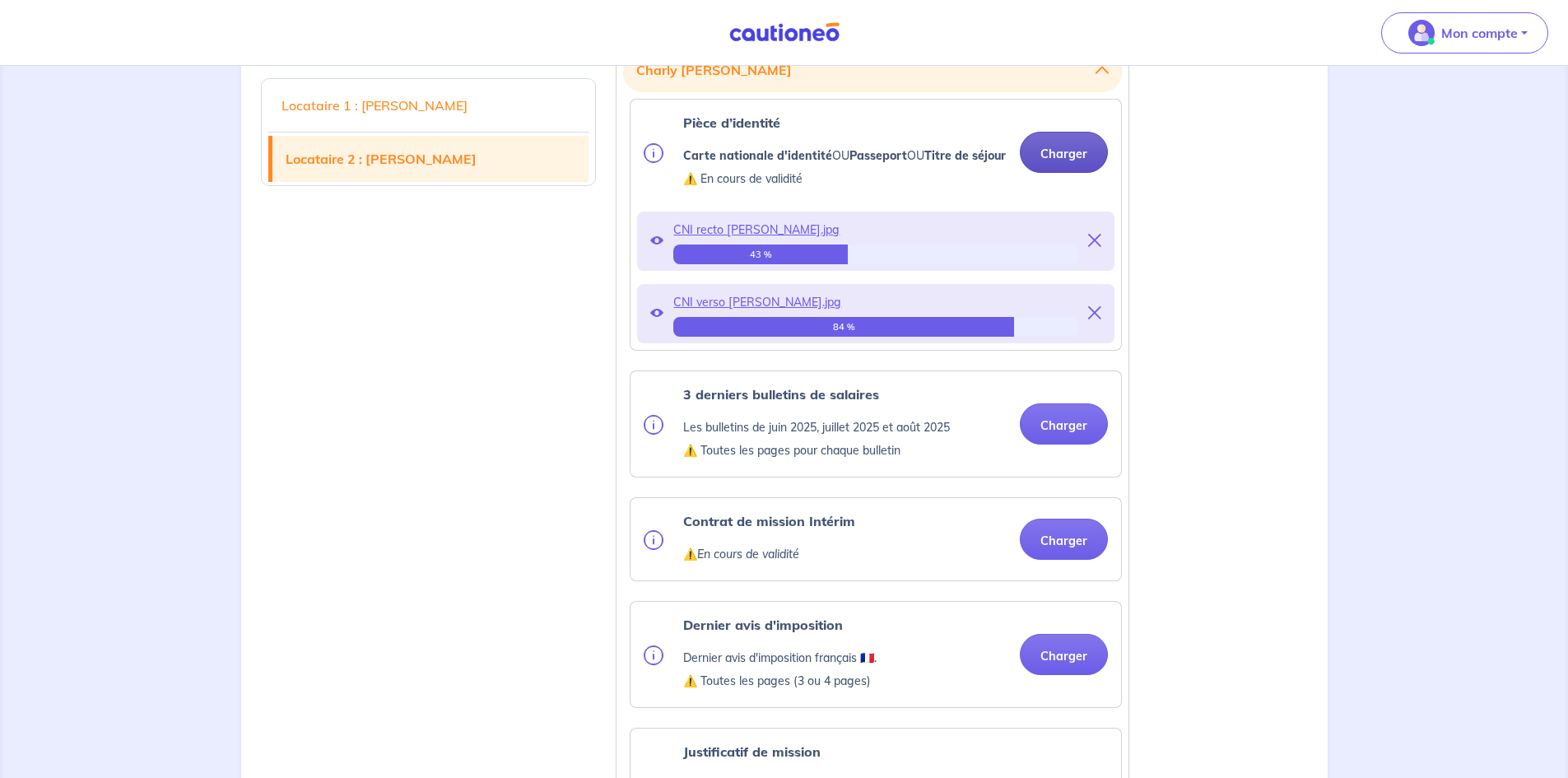
scroll to position [2376, 0]
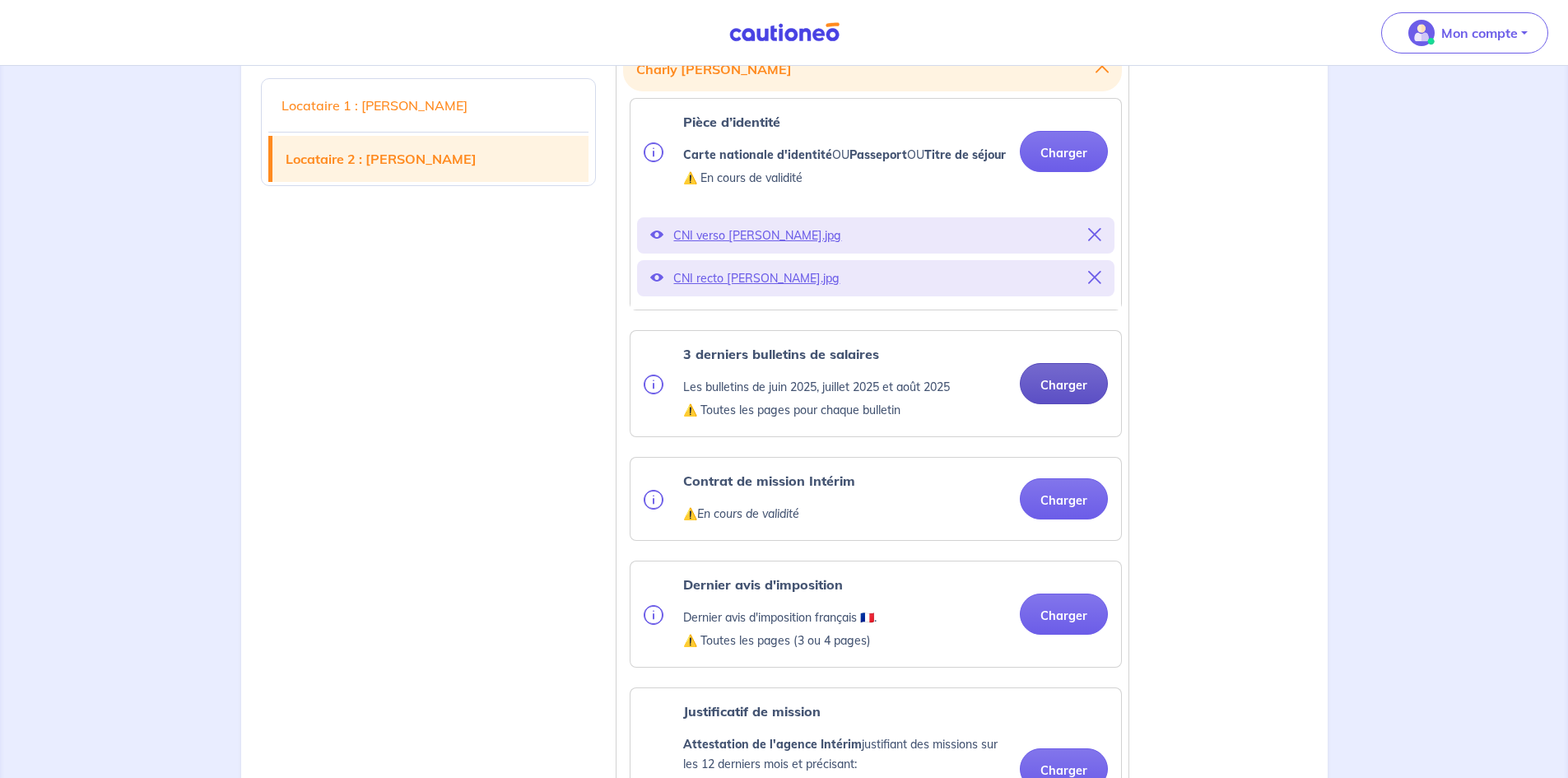
click at [1066, 404] on button "Charger" at bounding box center [1064, 383] width 88 height 41
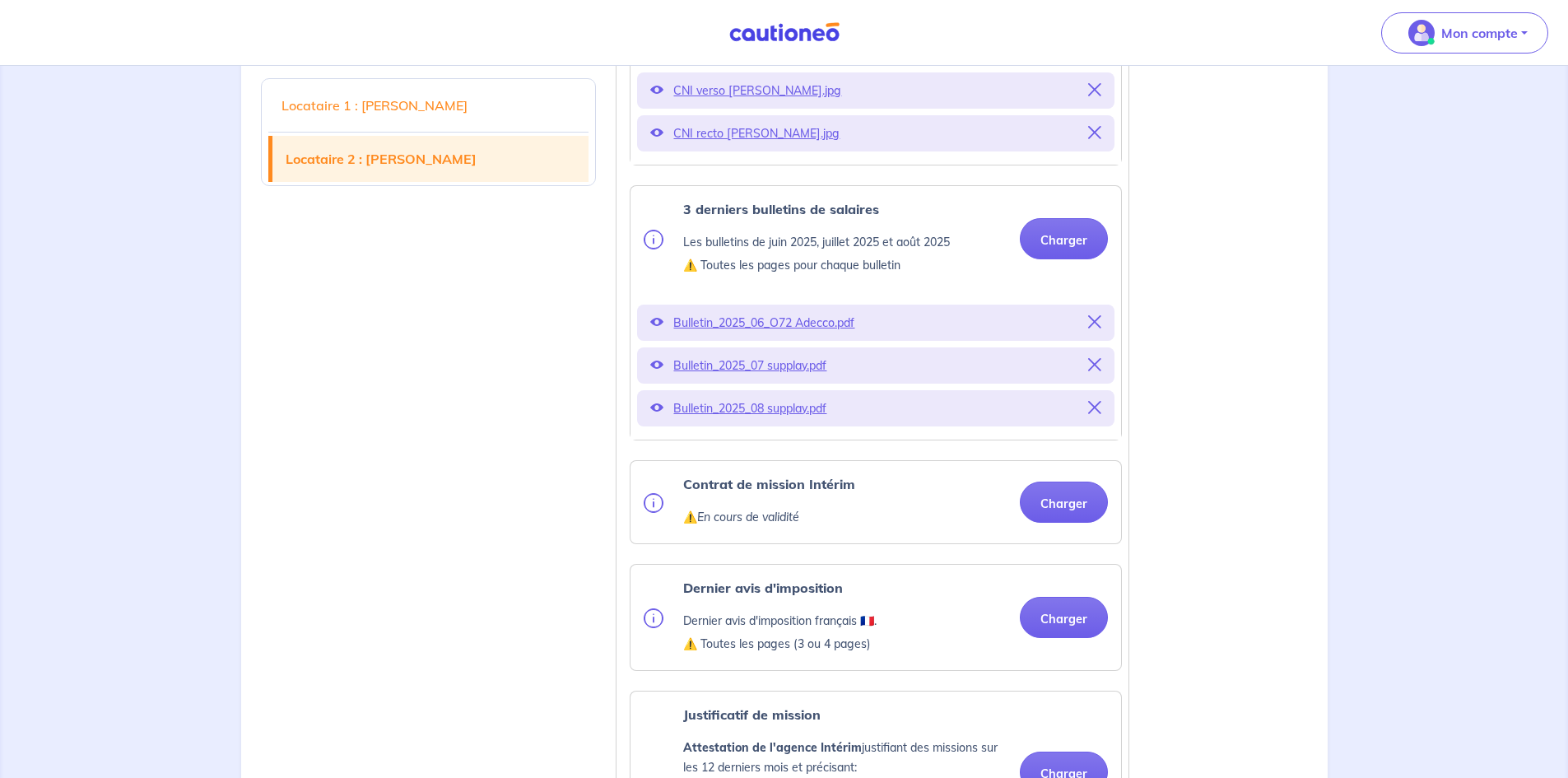
scroll to position [2613, 0]
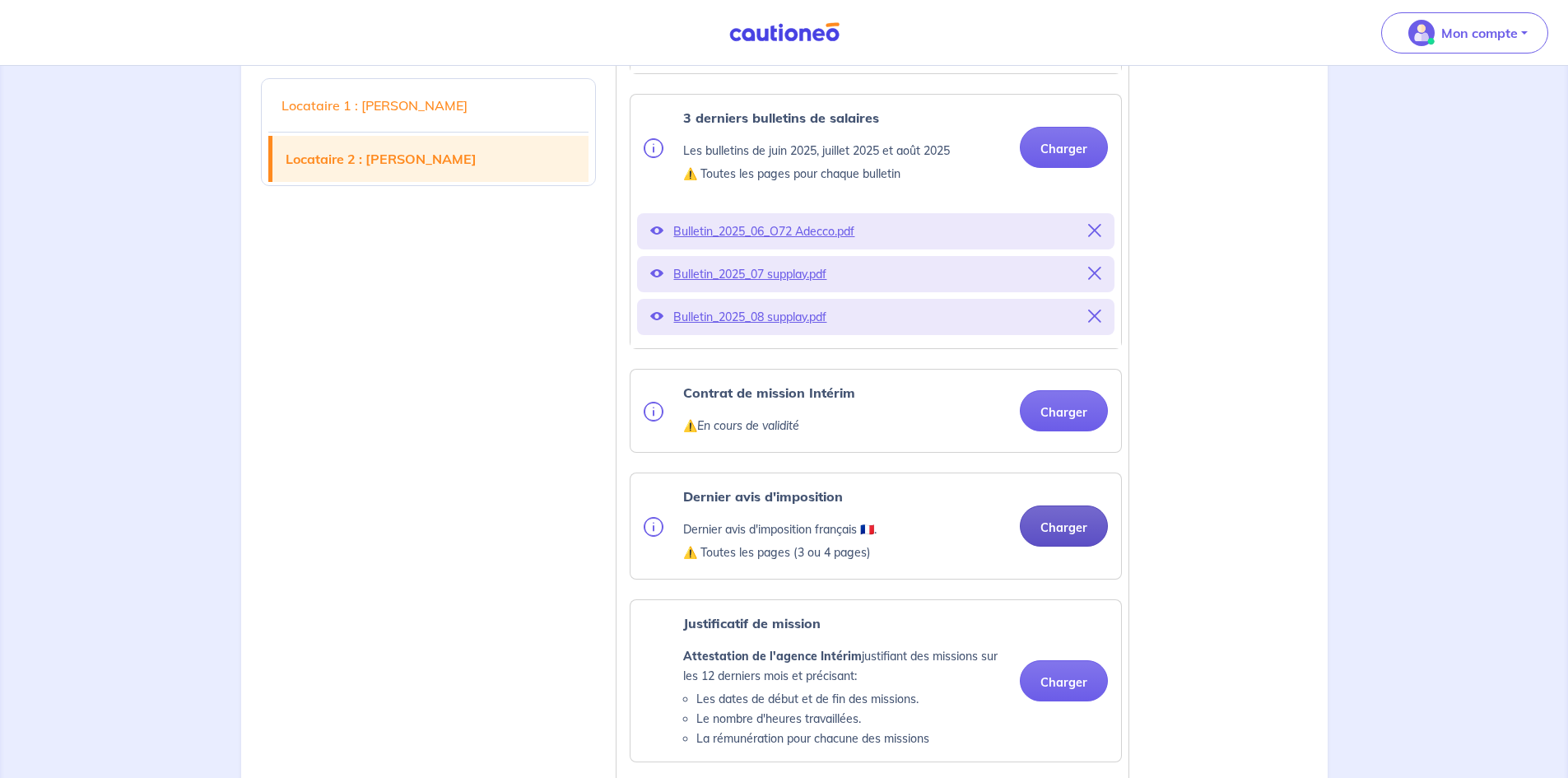
click at [1066, 547] on button "Charger" at bounding box center [1064, 526] width 88 height 41
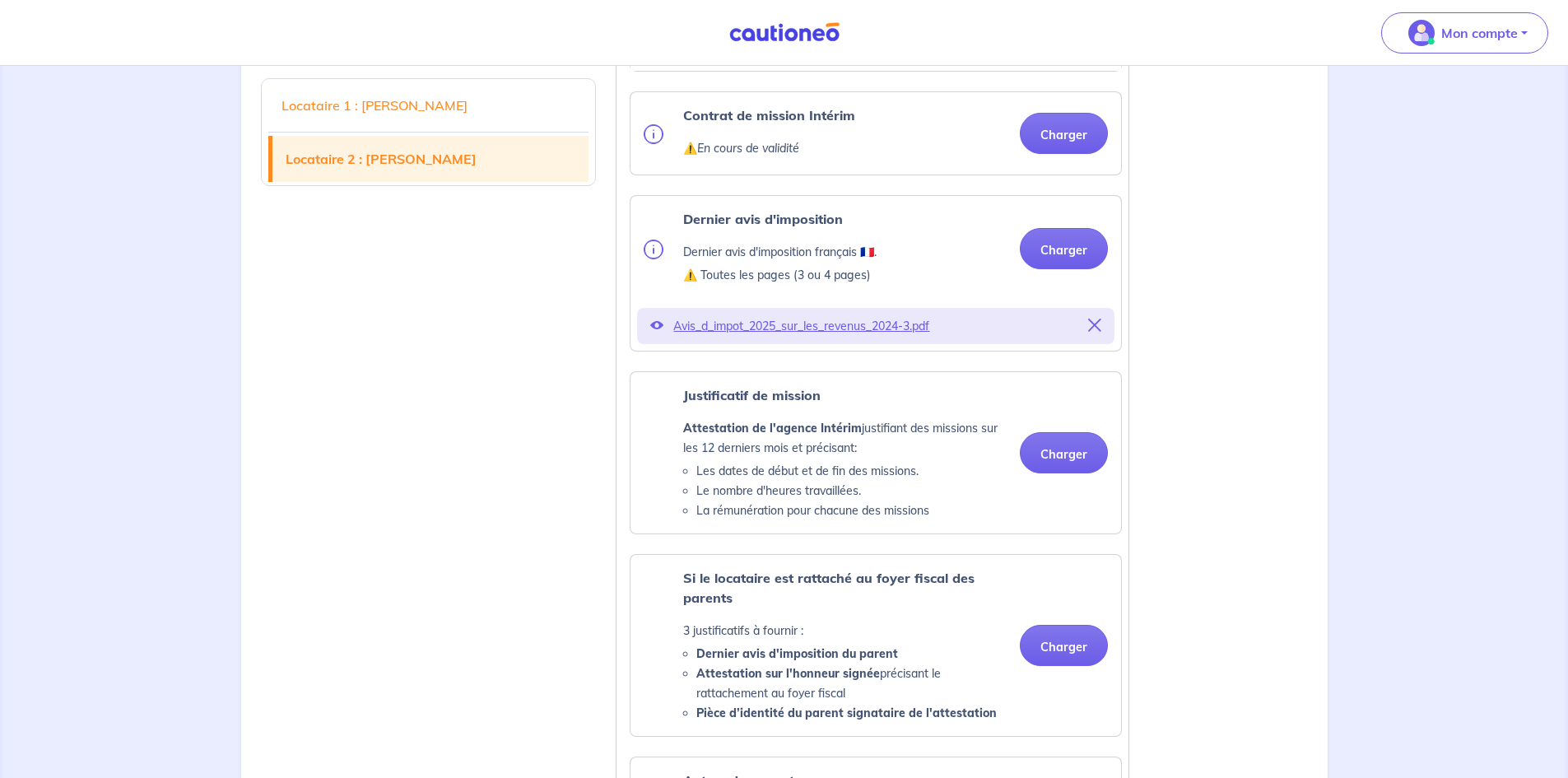
scroll to position [2933, 0]
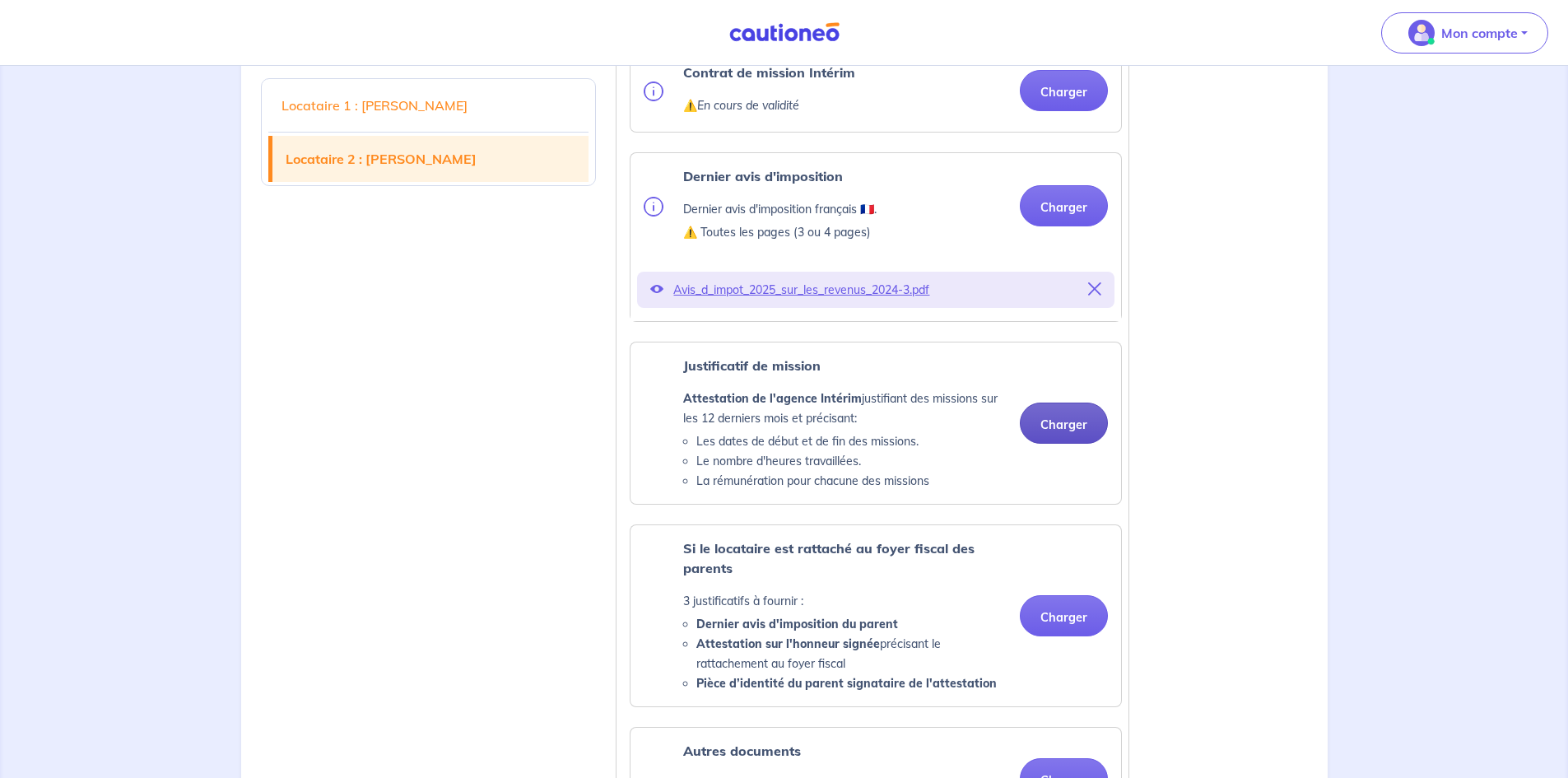
click at [1072, 444] on button "Charger" at bounding box center [1064, 423] width 88 height 41
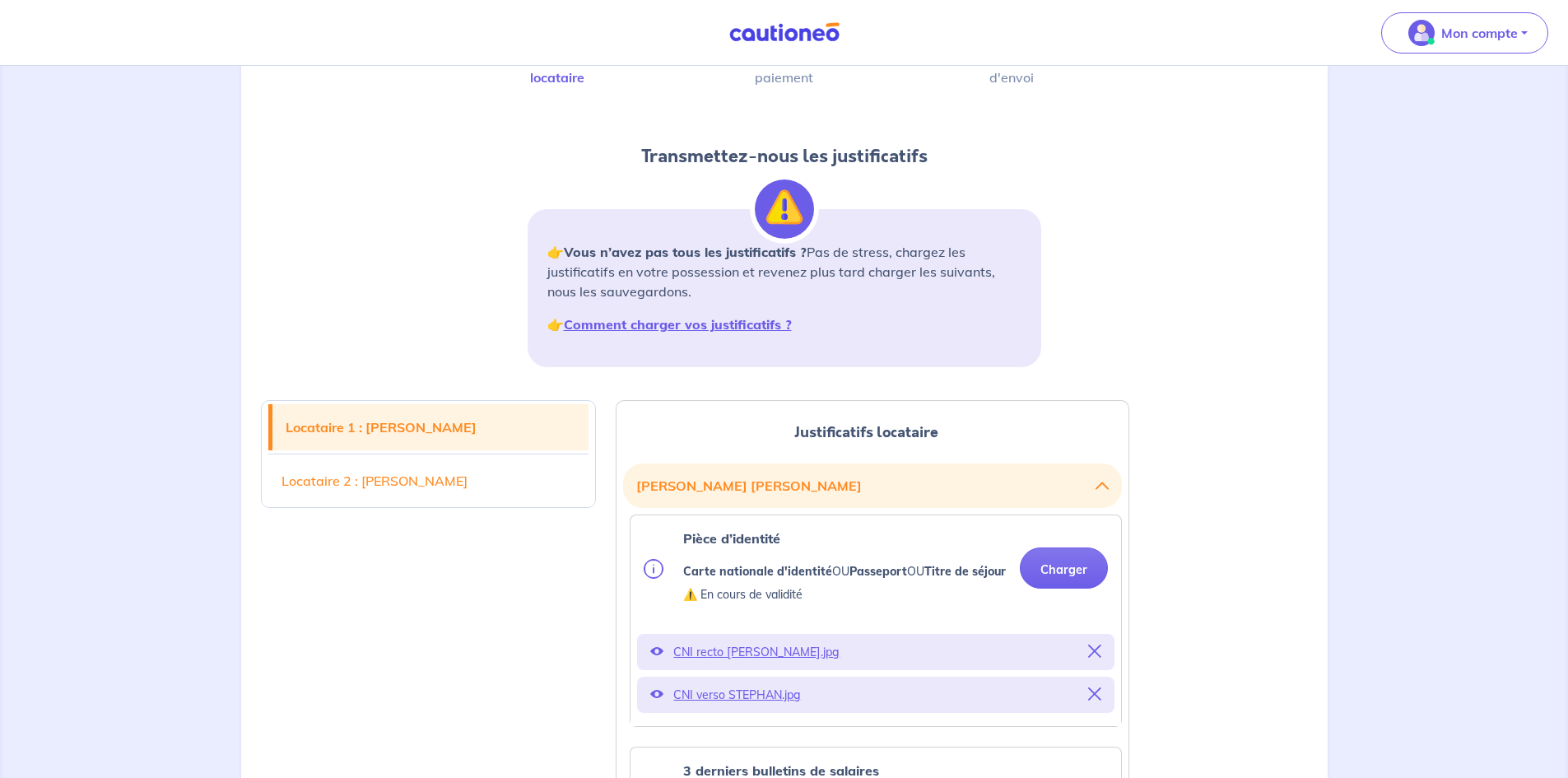
scroll to position [0, 0]
